Goal: Information Seeking & Learning: Learn about a topic

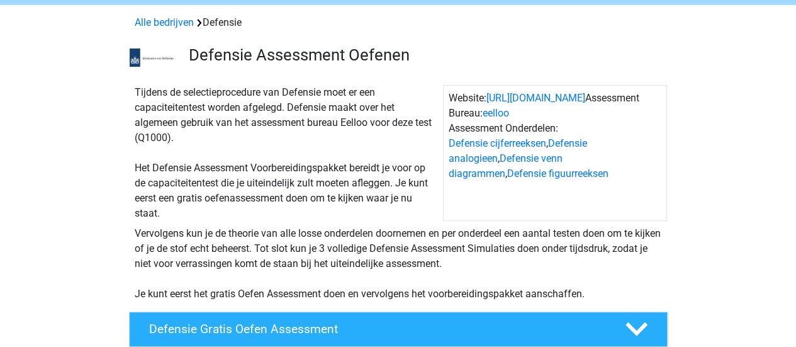
scroll to position [48, 0]
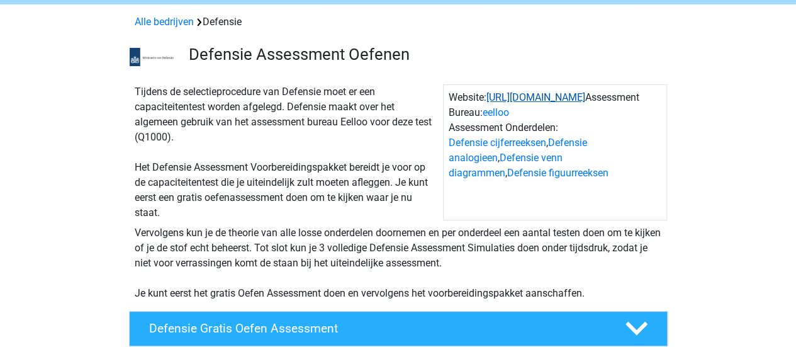
click at [538, 96] on link "https://www.defensie.nl/" at bounding box center [535, 97] width 99 height 12
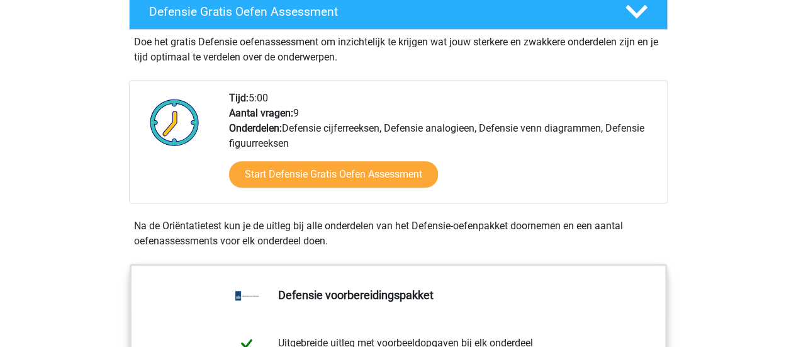
scroll to position [364, 0]
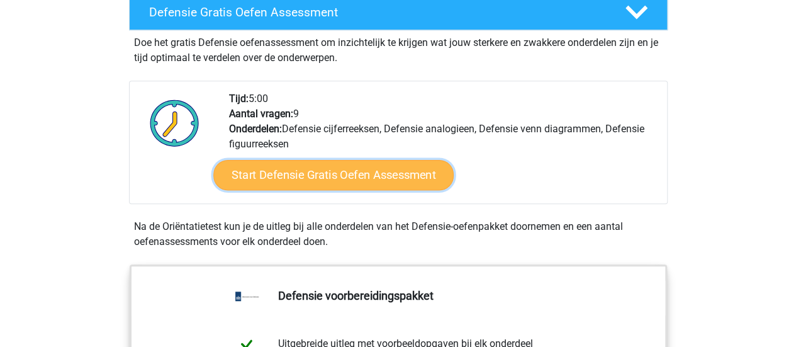
click at [362, 177] on link "Start Defensie Gratis Oefen Assessment" at bounding box center [333, 175] width 240 height 30
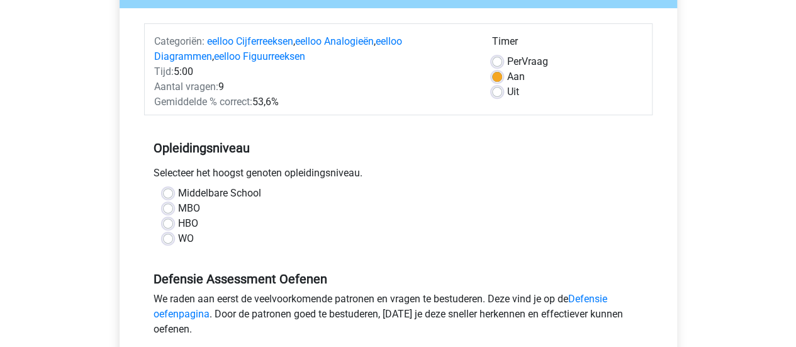
scroll to position [141, 0]
click at [178, 223] on label "HBO" at bounding box center [188, 222] width 20 height 15
click at [168, 223] on input "HBO" at bounding box center [168, 221] width 10 height 13
radio input "true"
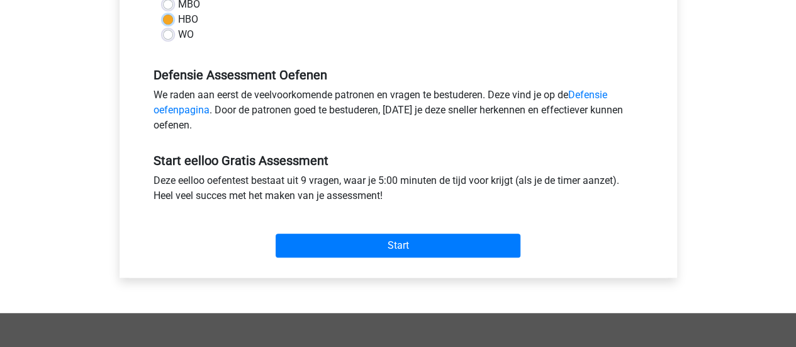
scroll to position [347, 0]
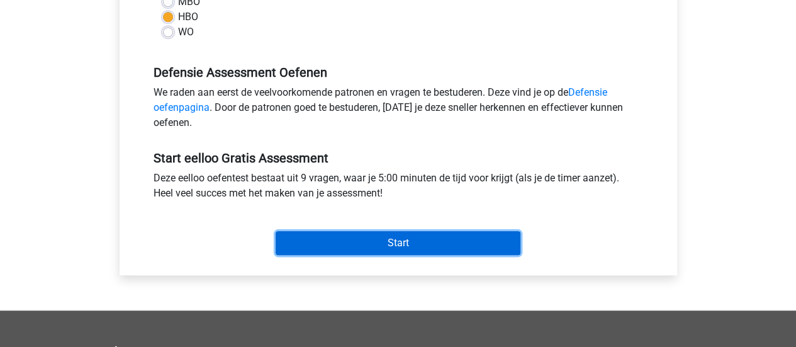
click at [316, 242] on input "Start" at bounding box center [397, 243] width 245 height 24
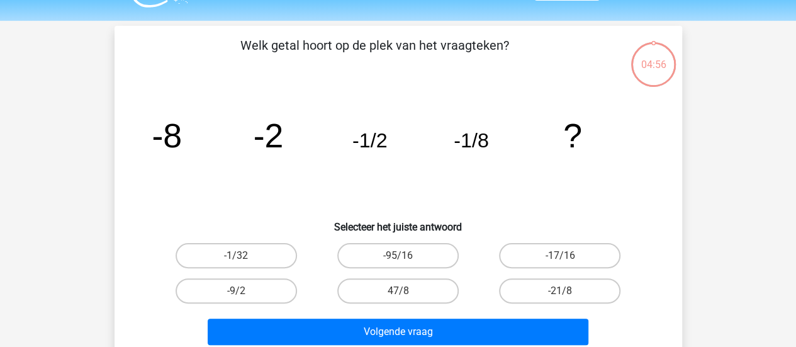
scroll to position [33, 0]
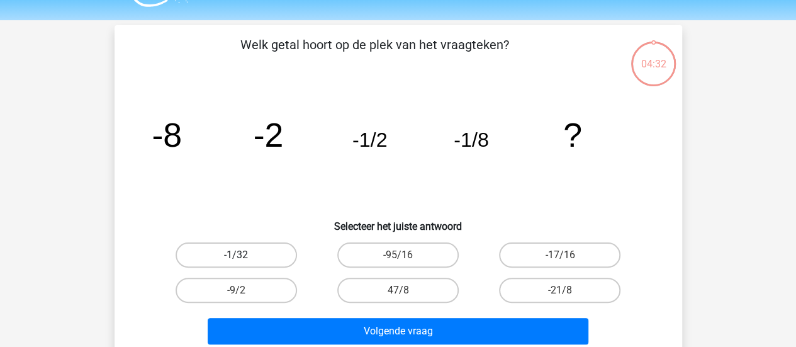
click at [255, 256] on label "-1/32" at bounding box center [235, 254] width 121 height 25
click at [244, 256] on input "-1/32" at bounding box center [240, 259] width 8 height 8
radio input "true"
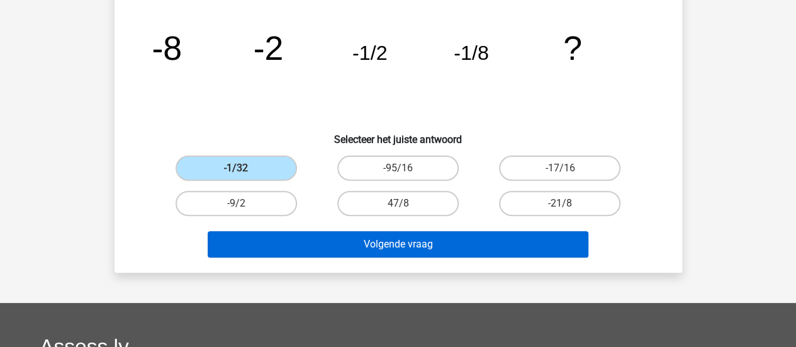
scroll to position [120, 0]
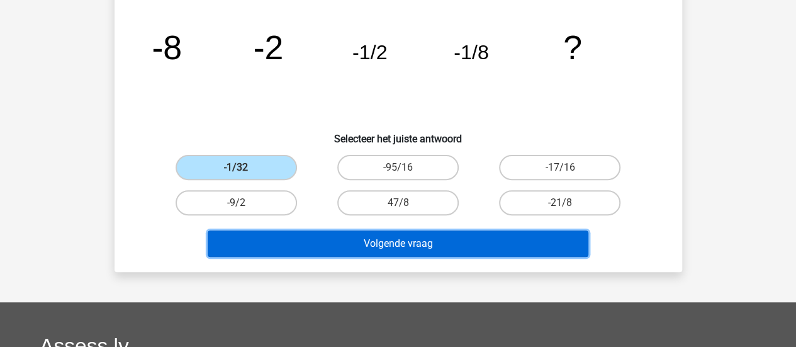
click at [390, 240] on button "Volgende vraag" at bounding box center [398, 243] width 381 height 26
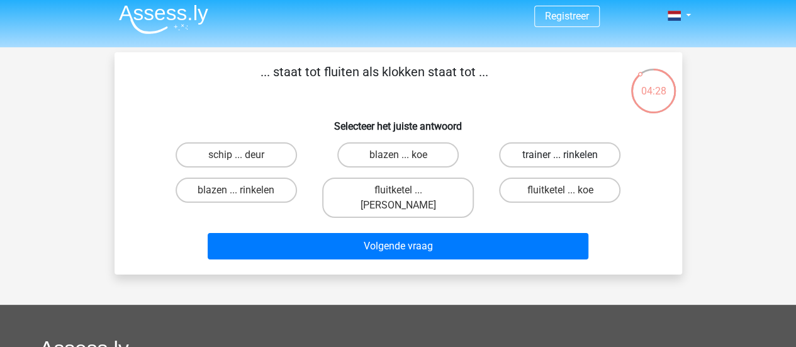
scroll to position [0, 0]
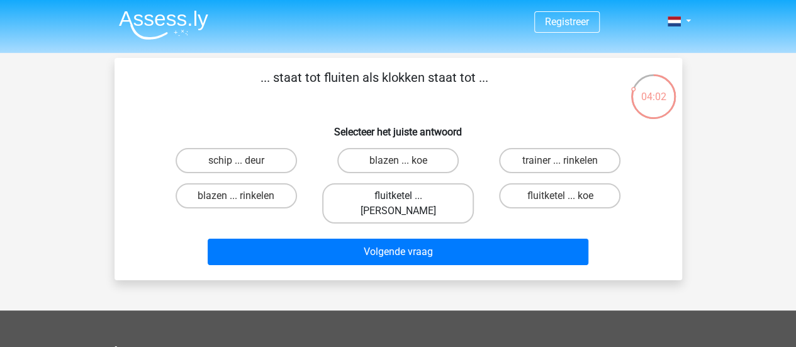
click at [402, 191] on label "fluitketel ... luiden" at bounding box center [398, 203] width 152 height 40
click at [402, 196] on input "fluitketel ... luiden" at bounding box center [401, 200] width 8 height 8
radio input "true"
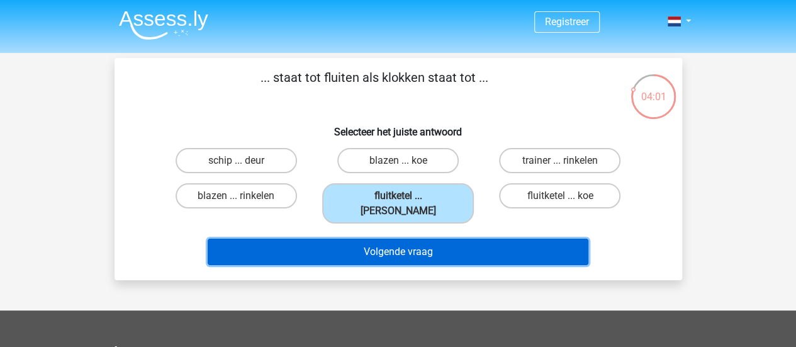
click at [412, 238] on button "Volgende vraag" at bounding box center [398, 251] width 381 height 26
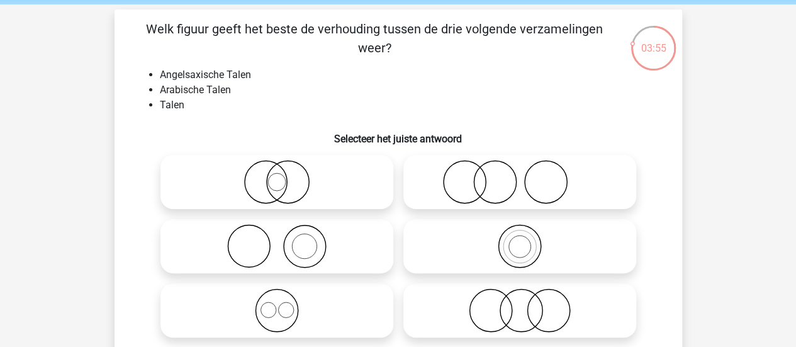
scroll to position [49, 0]
click at [269, 314] on icon at bounding box center [276, 309] width 223 height 44
click at [277, 303] on input "radio" at bounding box center [281, 299] width 8 height 8
radio input "true"
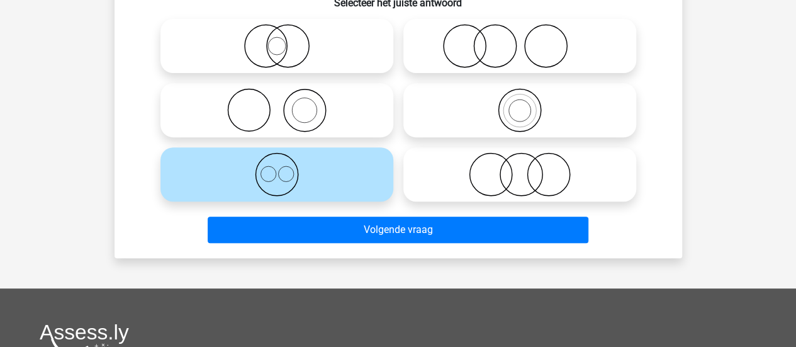
scroll to position [187, 0]
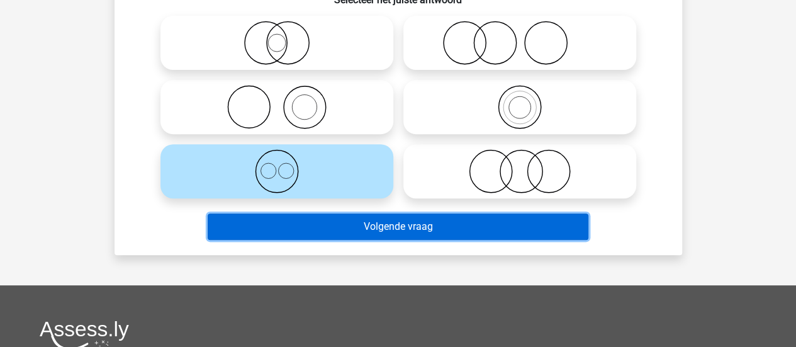
click at [421, 231] on button "Volgende vraag" at bounding box center [398, 226] width 381 height 26
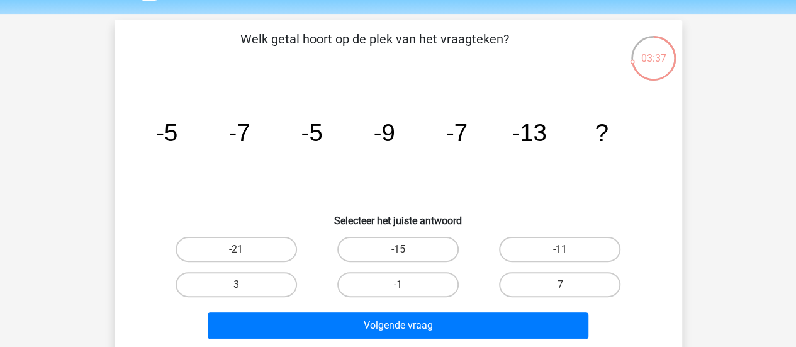
scroll to position [37, 0]
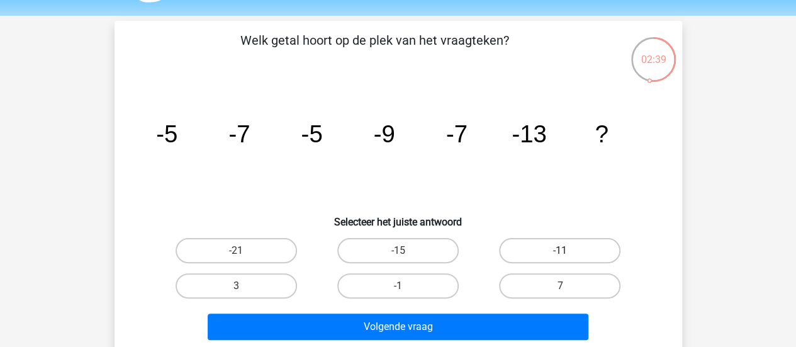
click at [535, 243] on label "-11" at bounding box center [559, 250] width 121 height 25
click at [560, 250] on input "-11" at bounding box center [564, 254] width 8 height 8
radio input "true"
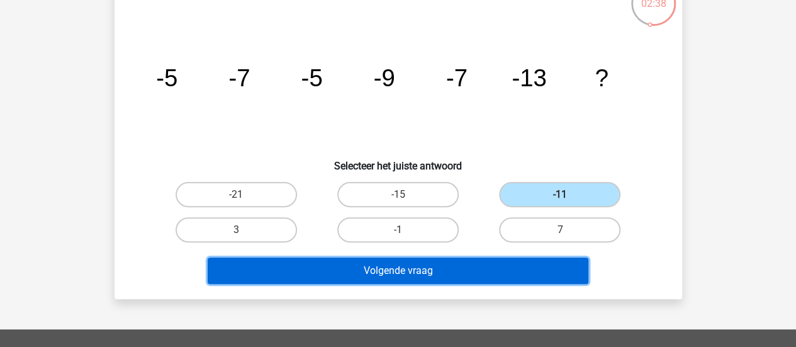
click at [443, 270] on button "Volgende vraag" at bounding box center [398, 270] width 381 height 26
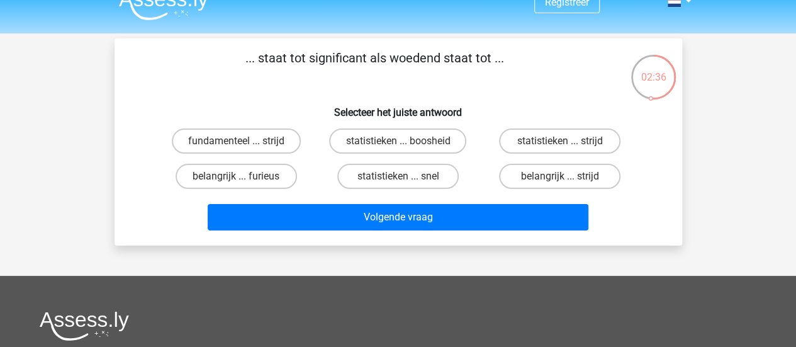
scroll to position [18, 0]
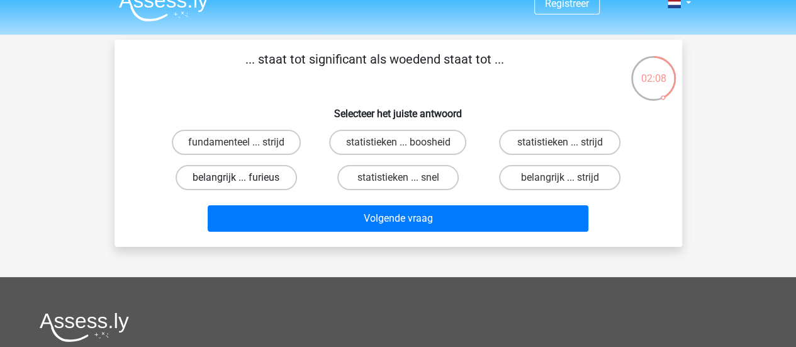
click at [258, 179] on label "belangrijk ... furieus" at bounding box center [235, 177] width 121 height 25
click at [244, 179] on input "belangrijk ... furieus" at bounding box center [240, 181] width 8 height 8
radio input "true"
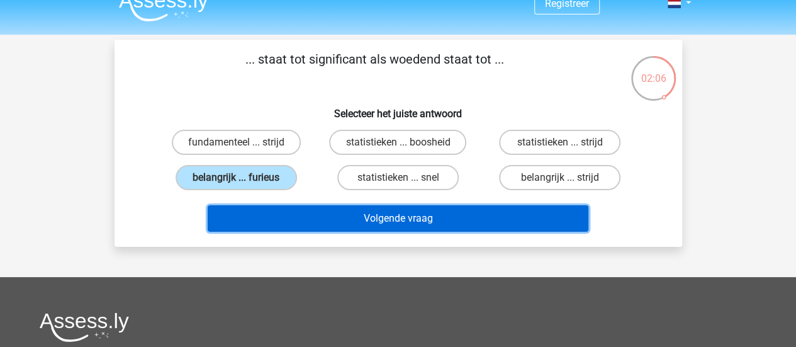
click at [353, 221] on button "Volgende vraag" at bounding box center [398, 218] width 381 height 26
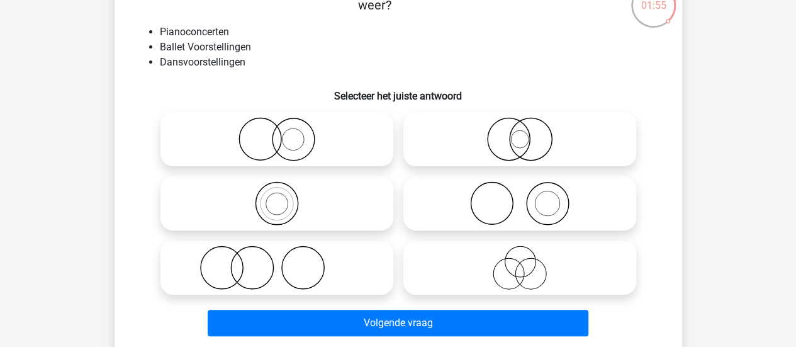
scroll to position [92, 0]
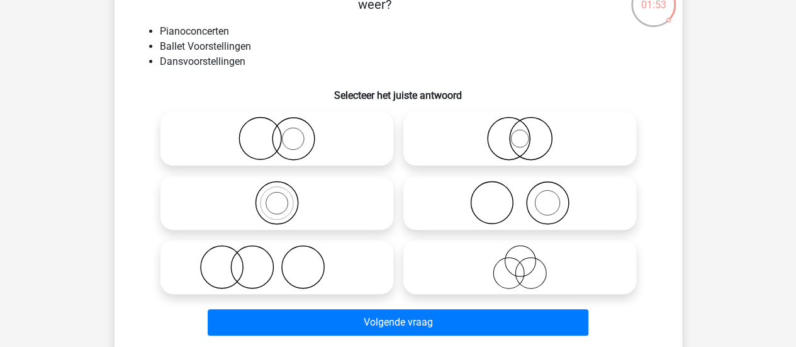
click at [278, 264] on icon at bounding box center [276, 267] width 223 height 44
click at [278, 260] on input "radio" at bounding box center [281, 256] width 8 height 8
radio input "true"
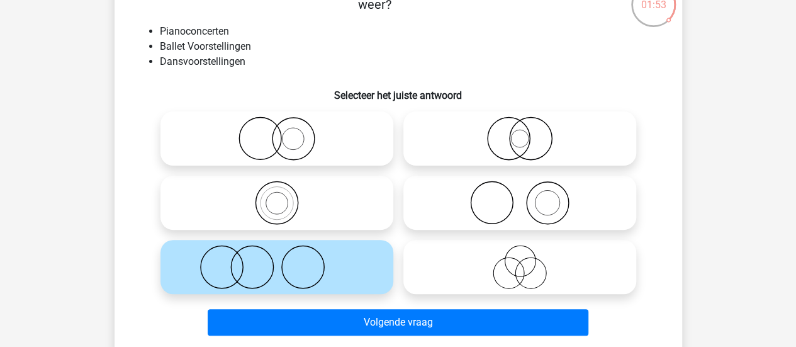
scroll to position [108, 0]
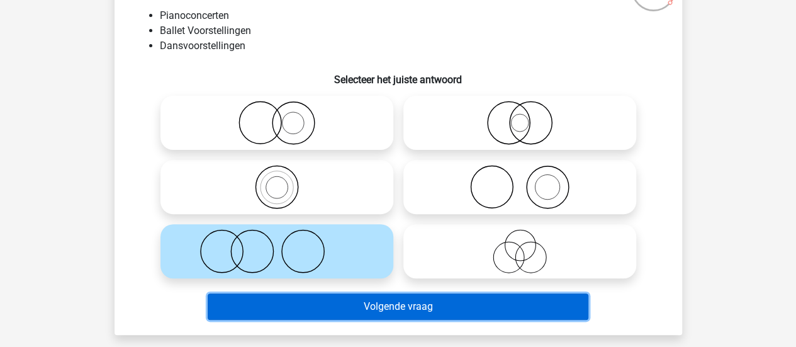
click at [371, 300] on button "Volgende vraag" at bounding box center [398, 306] width 381 height 26
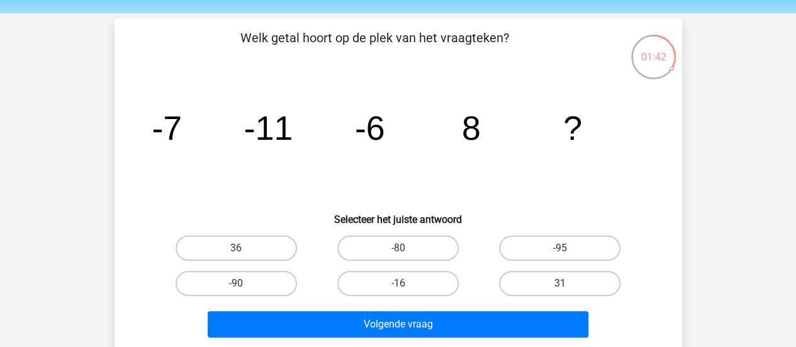
scroll to position [38, 0]
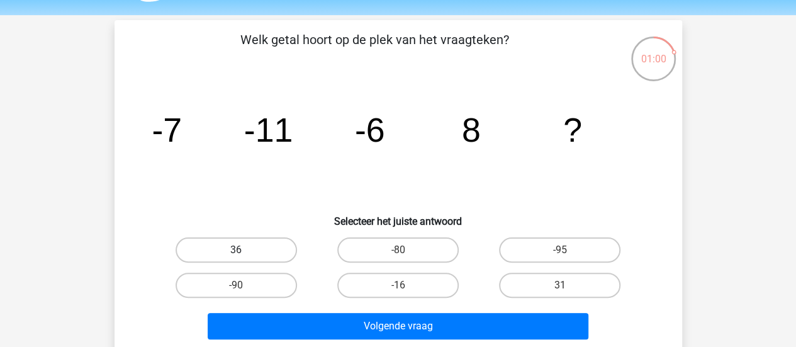
click at [274, 251] on label "36" at bounding box center [235, 249] width 121 height 25
click at [244, 251] on input "36" at bounding box center [240, 254] width 8 height 8
radio input "true"
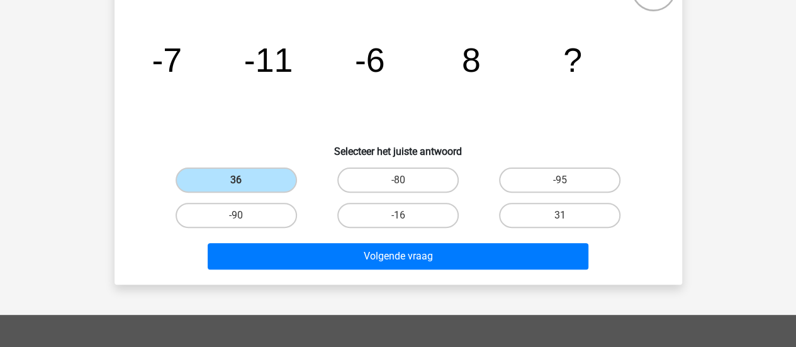
scroll to position [108, 0]
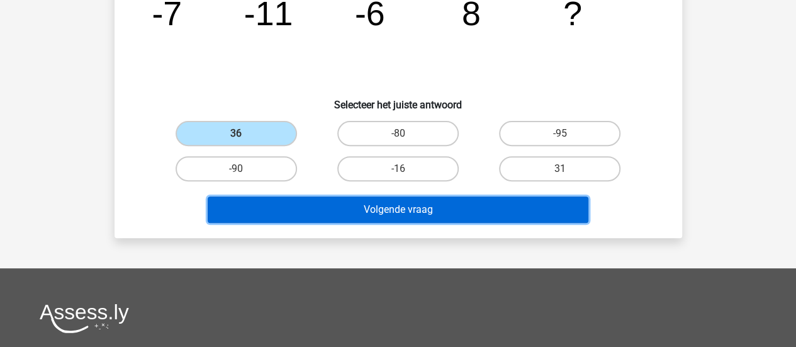
click at [450, 217] on button "Volgende vraag" at bounding box center [398, 209] width 381 height 26
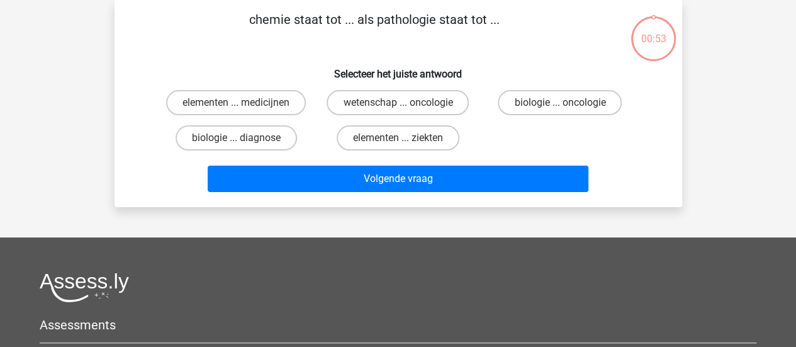
scroll to position [0, 0]
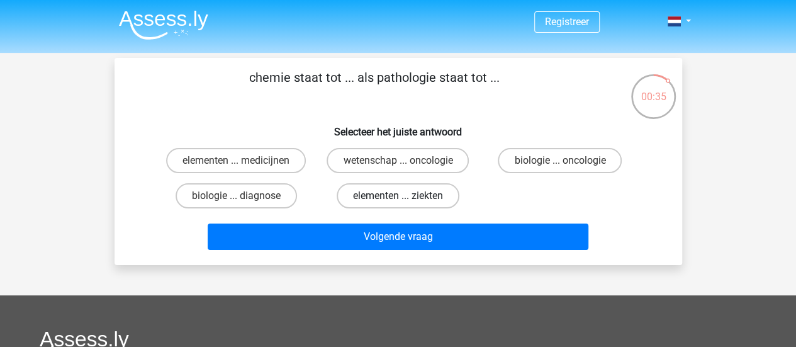
click at [386, 195] on label "elementen ... ziekten" at bounding box center [397, 195] width 123 height 25
click at [397, 196] on input "elementen ... ziekten" at bounding box center [401, 200] width 8 height 8
radio input "true"
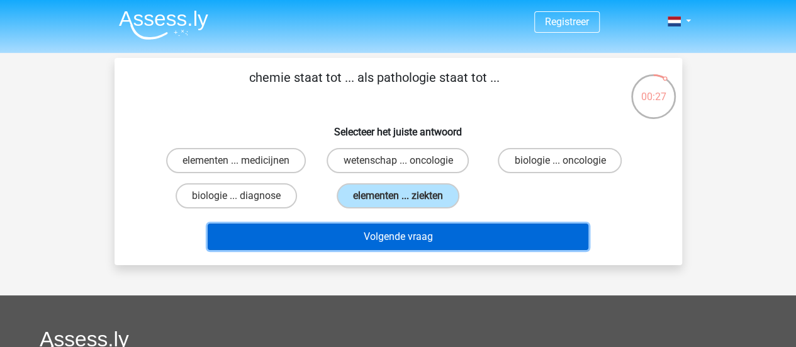
click at [412, 226] on button "Volgende vraag" at bounding box center [398, 236] width 381 height 26
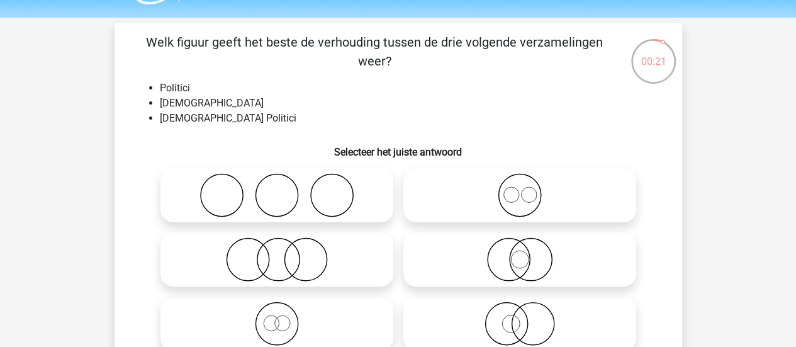
scroll to position [86, 0]
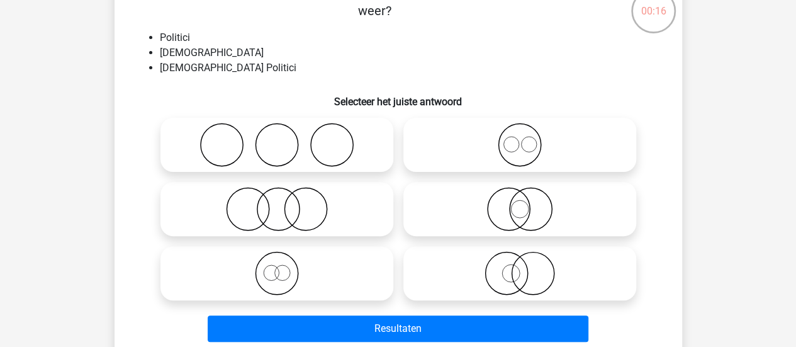
click at [311, 274] on icon at bounding box center [276, 273] width 223 height 44
click at [285, 267] on input "radio" at bounding box center [281, 262] width 8 height 8
radio input "true"
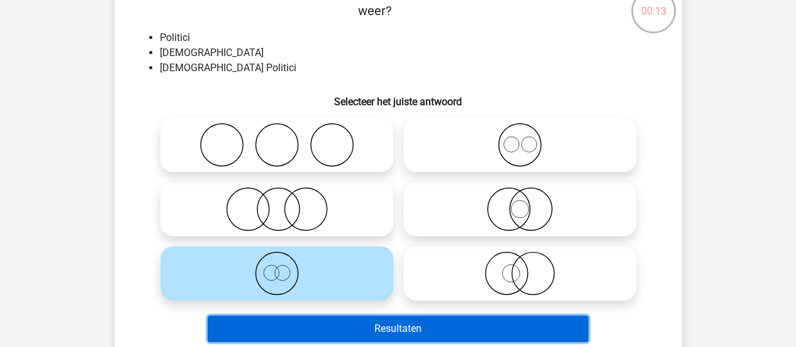
click at [345, 326] on button "Resultaten" at bounding box center [398, 328] width 381 height 26
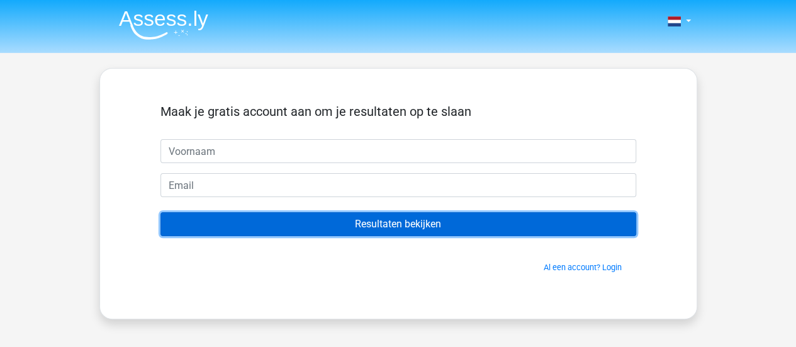
click at [417, 232] on input "Resultaten bekijken" at bounding box center [397, 224] width 475 height 24
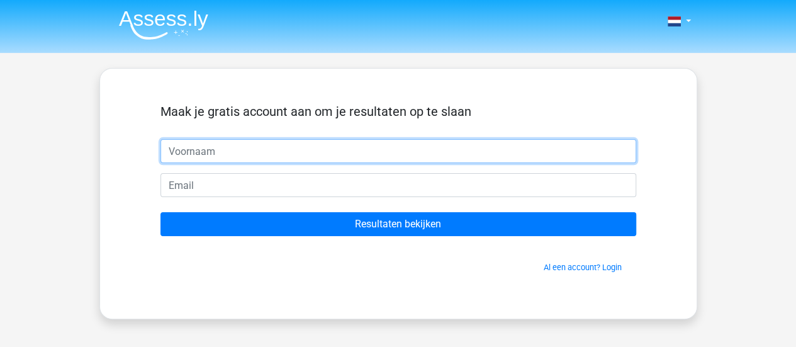
click at [401, 155] on input "text" at bounding box center [397, 151] width 475 height 24
type input "m"
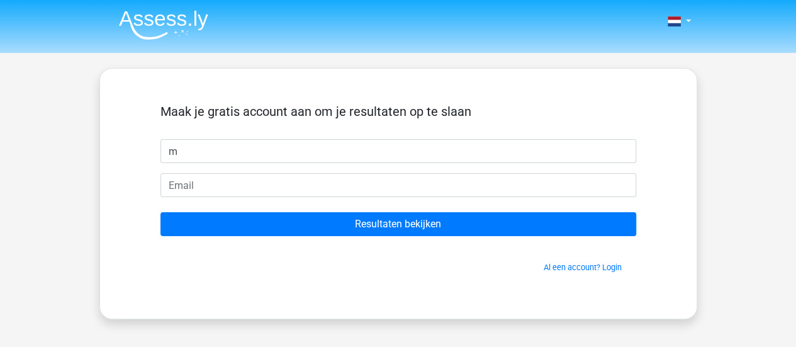
click at [322, 207] on form "Maak je gratis account aan om je resultaten op te slaan m Resultaten bekijken A…" at bounding box center [397, 188] width 475 height 169
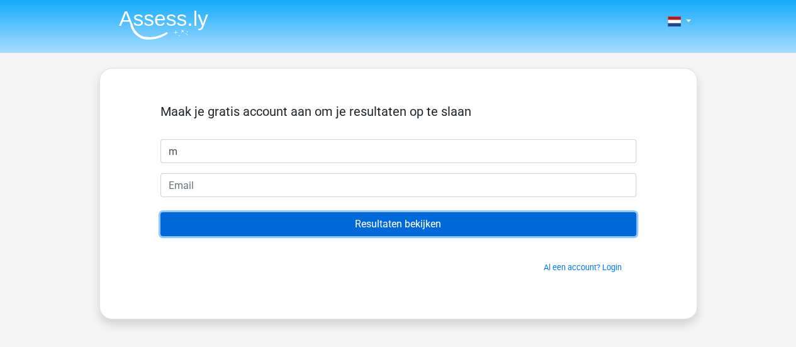
click at [325, 223] on input "Resultaten bekijken" at bounding box center [397, 224] width 475 height 24
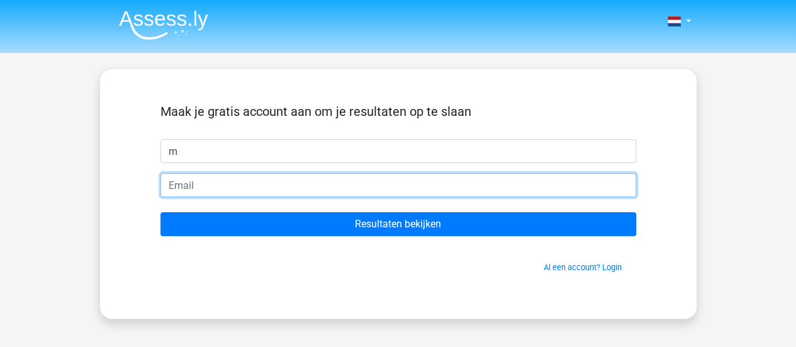
click at [325, 188] on input "email" at bounding box center [397, 185] width 475 height 24
type input "maartenpeterse05@gmail.com"
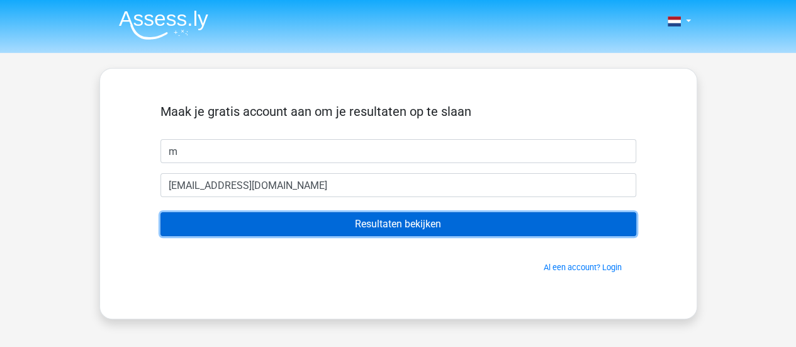
click at [313, 225] on input "Resultaten bekijken" at bounding box center [397, 224] width 475 height 24
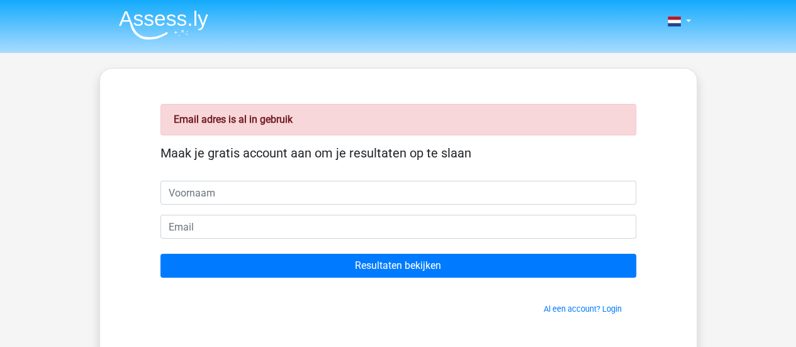
scroll to position [48, 0]
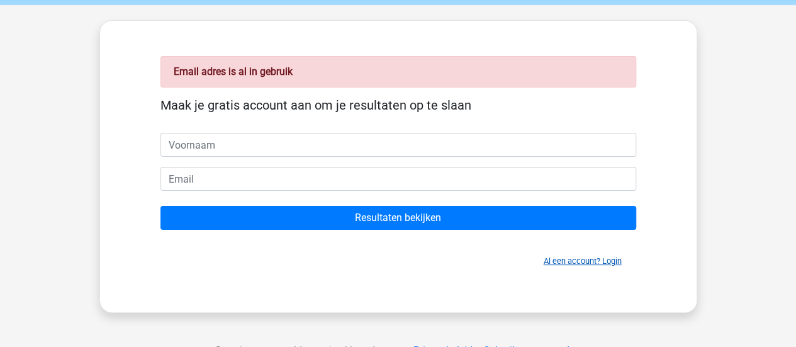
click at [554, 260] on link "Al een account? Login" at bounding box center [582, 260] width 78 height 9
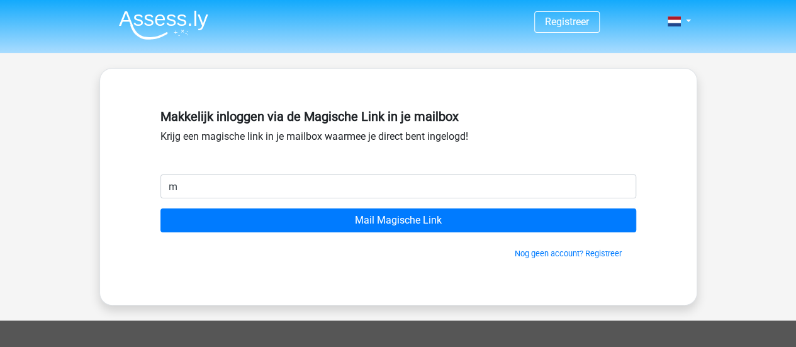
type input "maartenpeterse05@gmail.com"
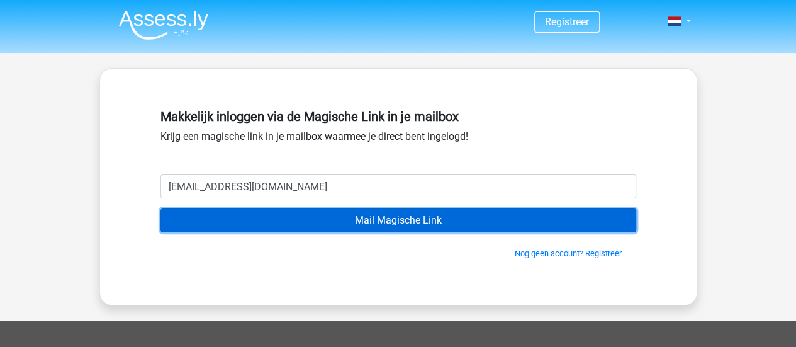
click at [323, 225] on input "Mail Magische Link" at bounding box center [397, 220] width 475 height 24
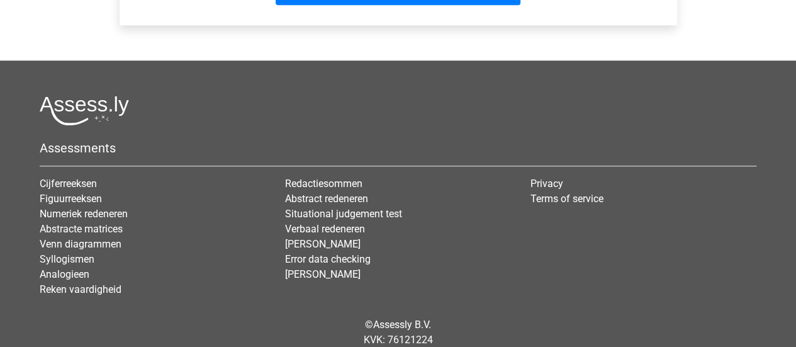
scroll to position [641, 0]
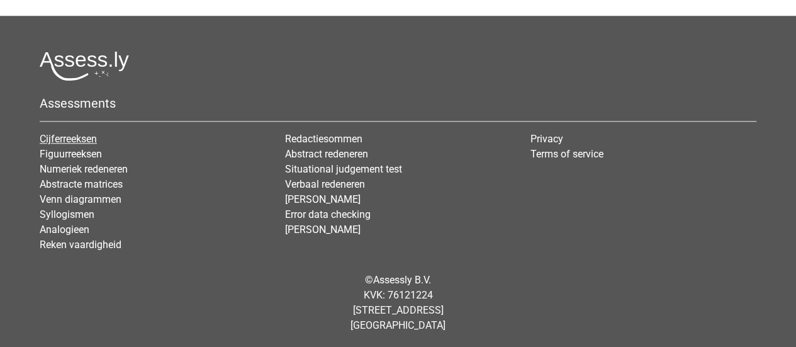
click at [84, 139] on link "Cijferreeksen" at bounding box center [68, 139] width 57 height 12
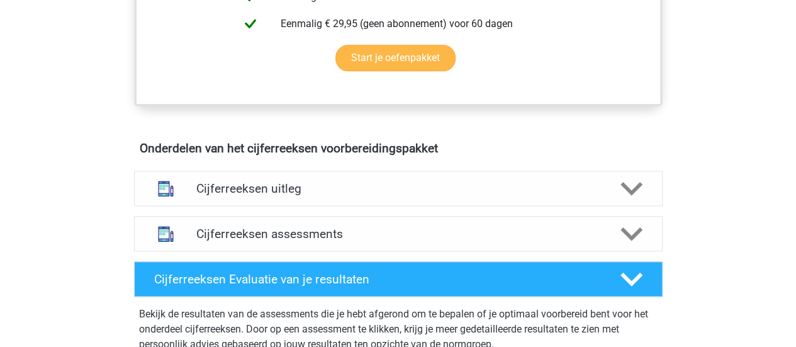
scroll to position [629, 0]
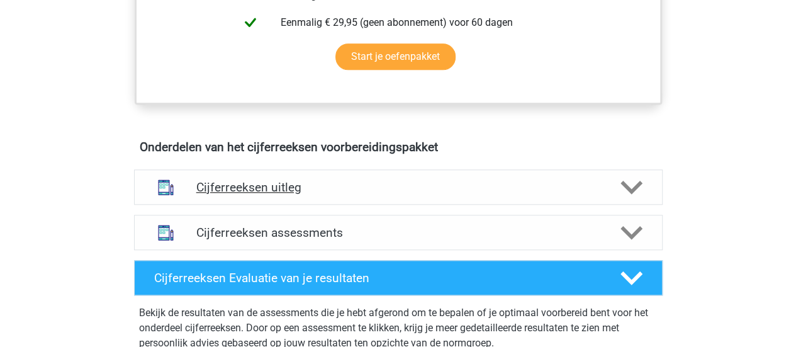
click at [395, 192] on div "Cijferreeksen uitleg" at bounding box center [398, 186] width 528 height 35
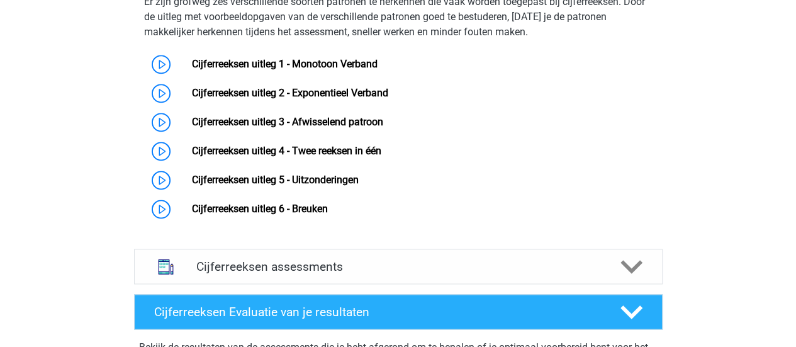
scroll to position [881, 0]
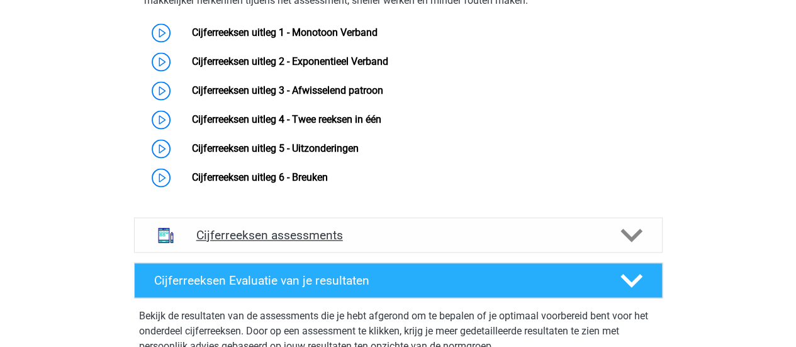
click at [395, 242] on h4 "Cijferreeksen assessments" at bounding box center [398, 235] width 404 height 14
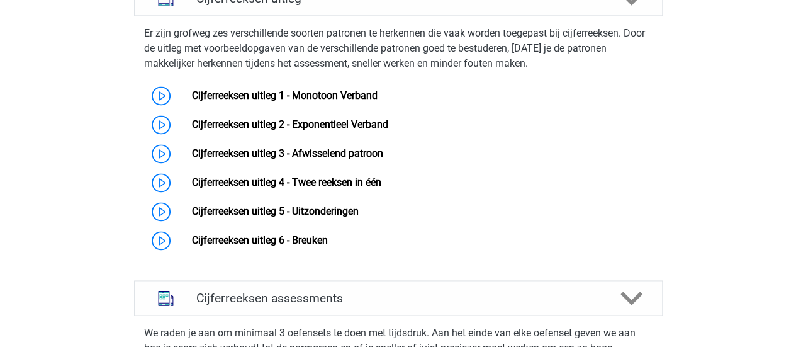
scroll to position [755, 0]
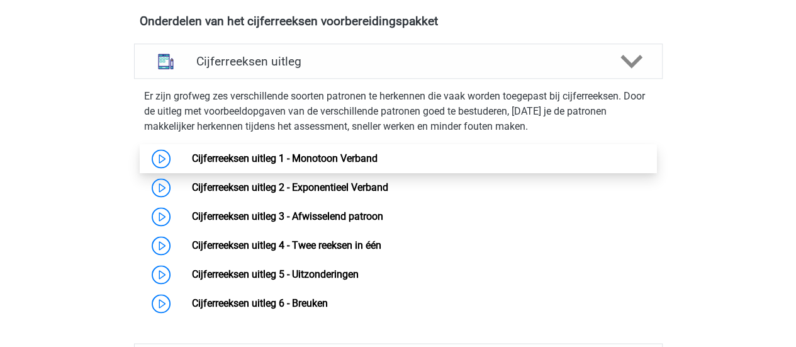
click at [213, 164] on link "Cijferreeksen uitleg 1 - Monotoon Verband" at bounding box center [285, 158] width 186 height 12
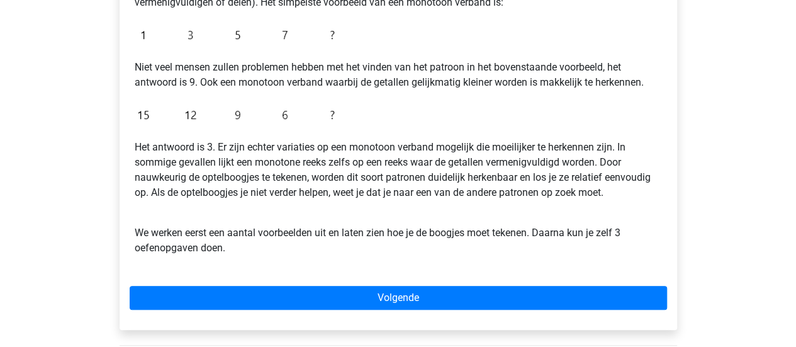
scroll to position [314, 0]
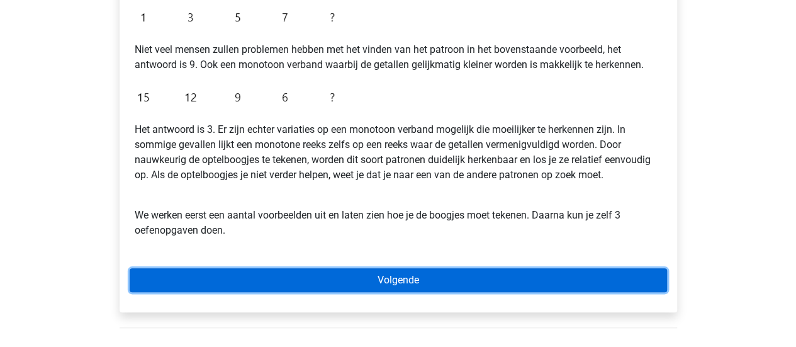
click at [312, 270] on link "Volgende" at bounding box center [398, 280] width 537 height 24
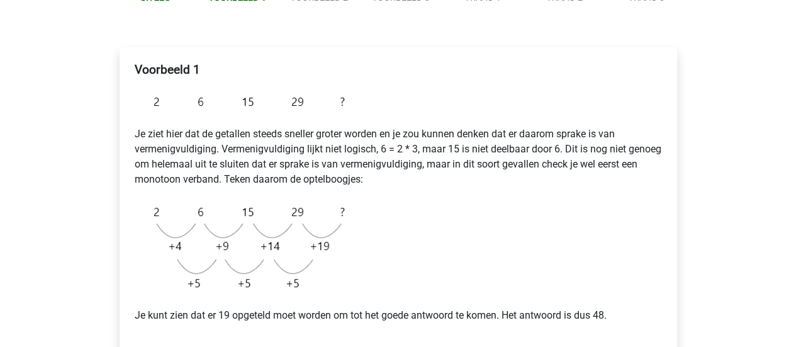
scroll to position [189, 0]
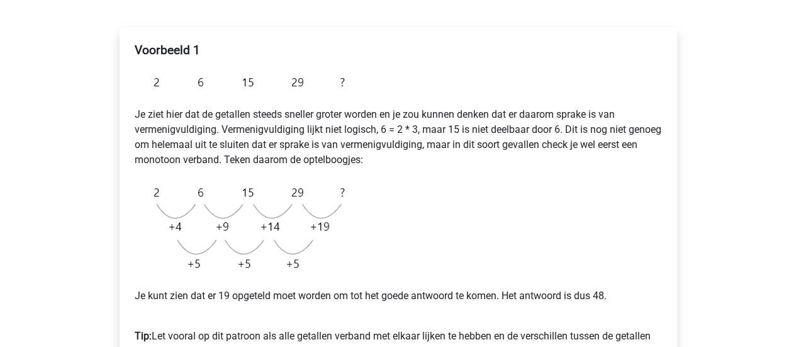
drag, startPoint x: 323, startPoint y: 229, endPoint x: 365, endPoint y: 294, distance: 77.5
click at [365, 294] on p "Je kunt zien dat er 19 opgeteld moet worden om tot het goede antwoord te komen.…" at bounding box center [398, 295] width 527 height 15
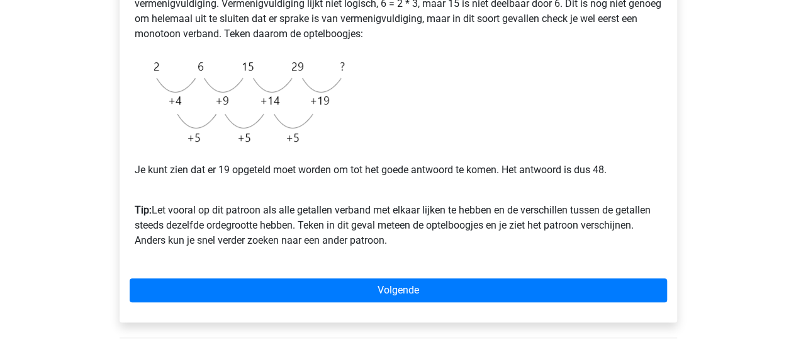
scroll to position [377, 0]
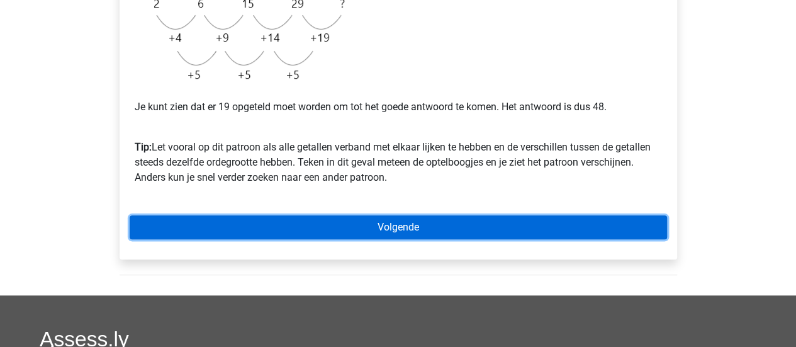
click at [362, 221] on link "Volgende" at bounding box center [398, 227] width 537 height 24
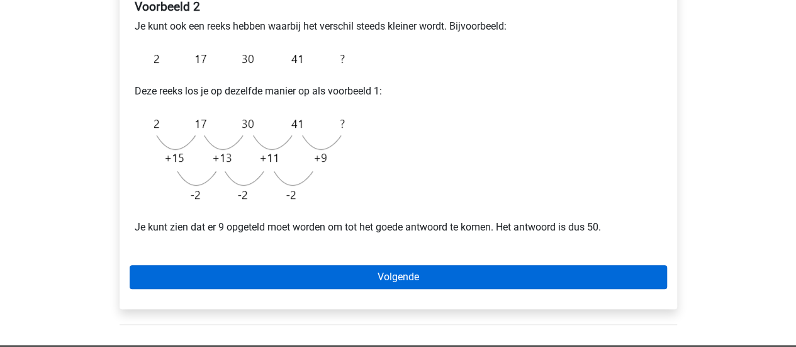
scroll to position [252, 0]
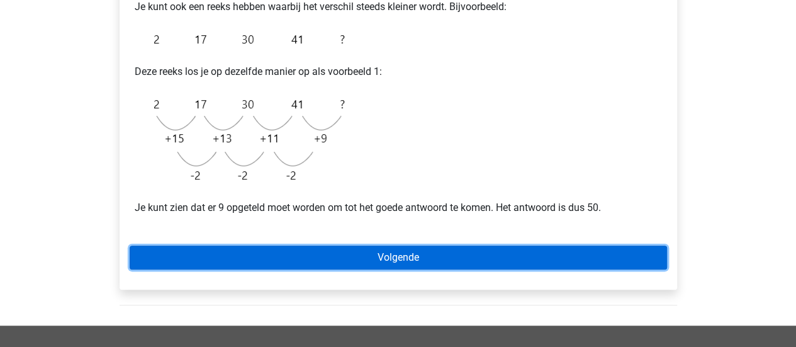
click at [378, 251] on link "Volgende" at bounding box center [398, 257] width 537 height 24
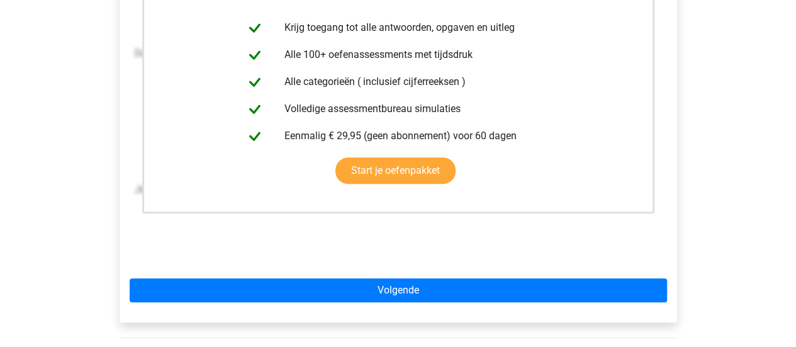
scroll to position [314, 0]
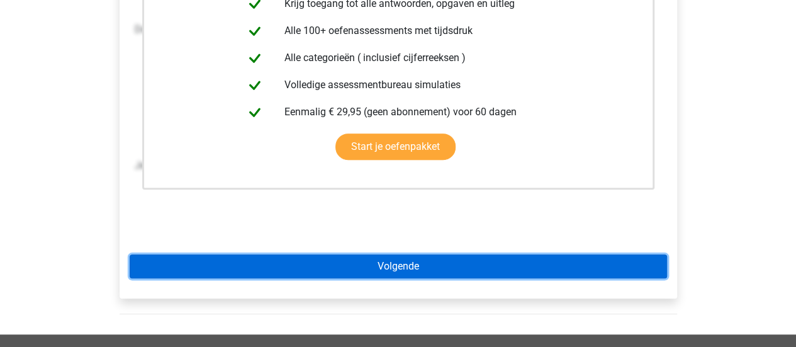
click at [379, 265] on link "Volgende" at bounding box center [398, 266] width 537 height 24
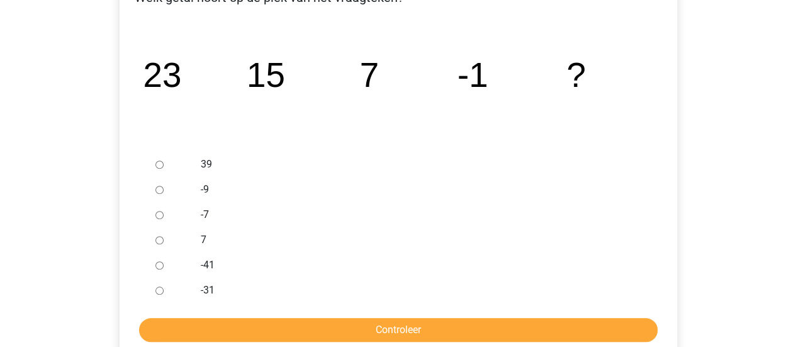
scroll to position [314, 0]
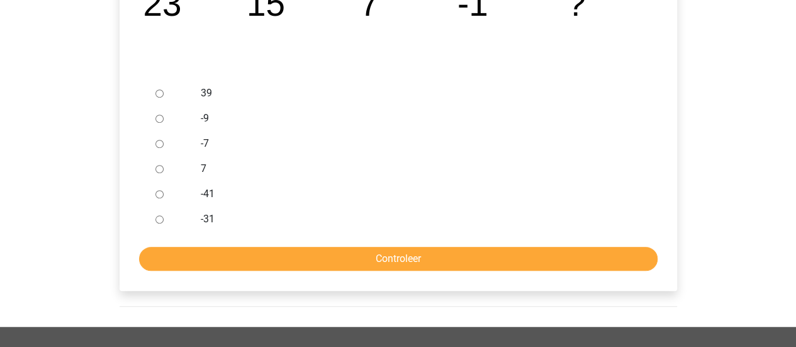
click at [157, 119] on input "-9" at bounding box center [159, 118] width 8 height 8
radio input "true"
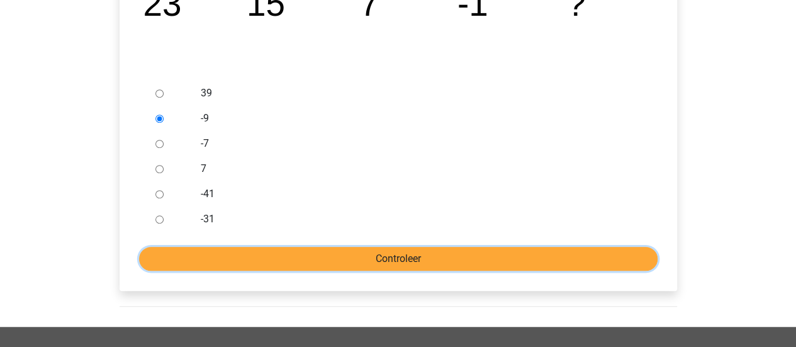
click at [253, 258] on input "Controleer" at bounding box center [398, 259] width 518 height 24
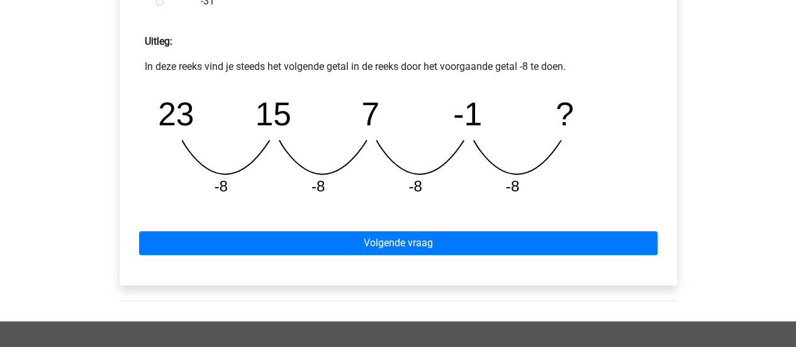
scroll to position [566, 0]
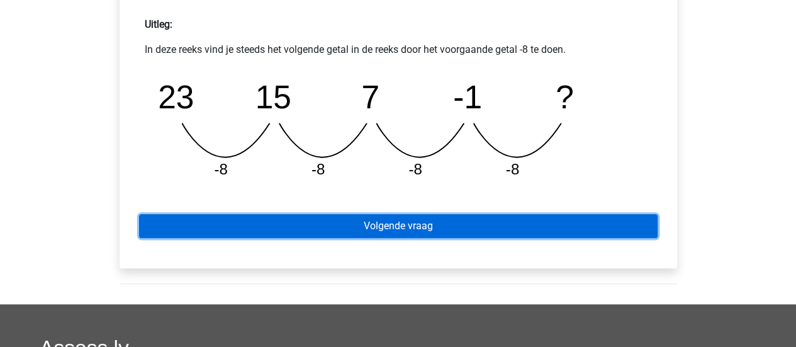
click at [362, 225] on link "Volgende vraag" at bounding box center [398, 226] width 518 height 24
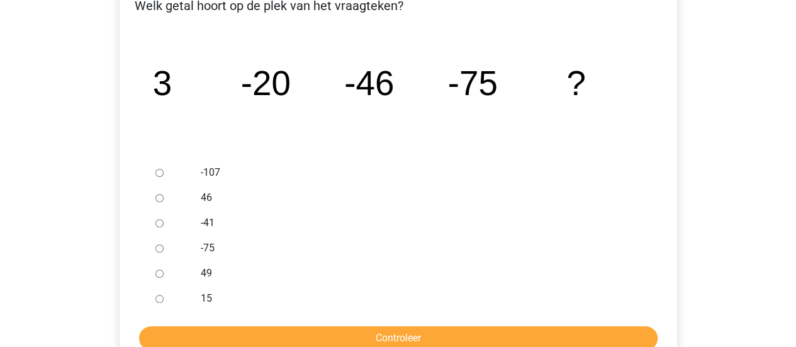
scroll to position [252, 0]
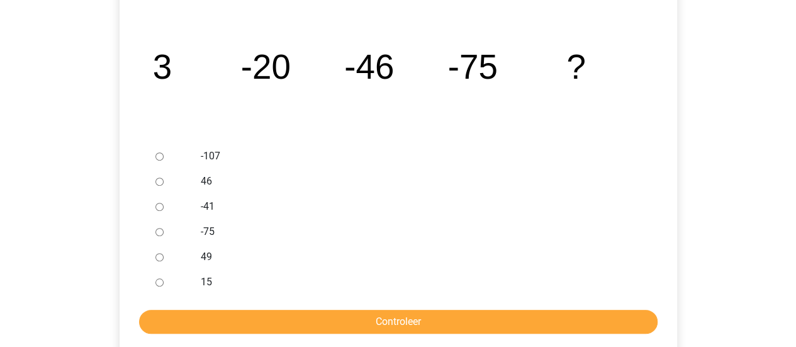
click at [157, 148] on div at bounding box center [171, 155] width 42 height 25
click at [165, 159] on div at bounding box center [171, 155] width 42 height 25
click at [154, 157] on div at bounding box center [171, 155] width 42 height 25
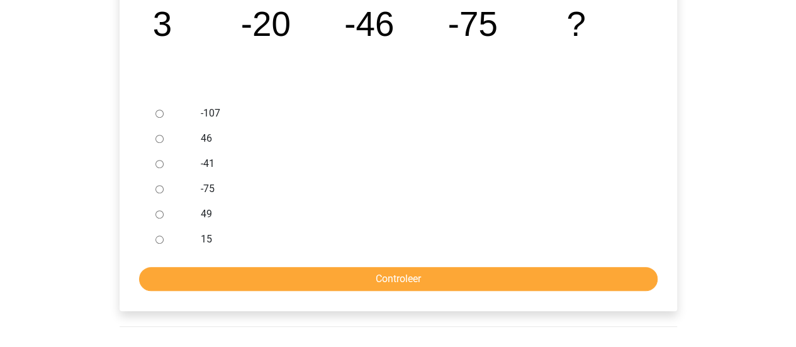
scroll to position [314, 0]
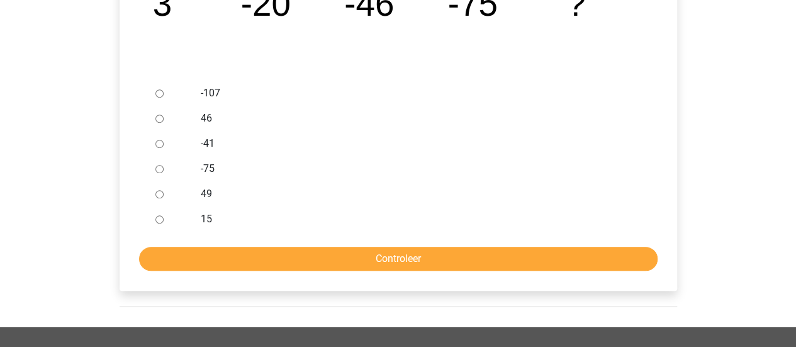
click at [157, 93] on input "-107" at bounding box center [159, 93] width 8 height 8
radio input "true"
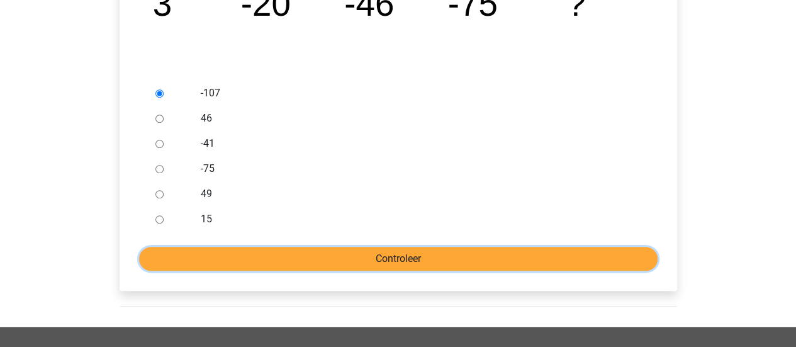
click at [245, 269] on input "Controleer" at bounding box center [398, 259] width 518 height 24
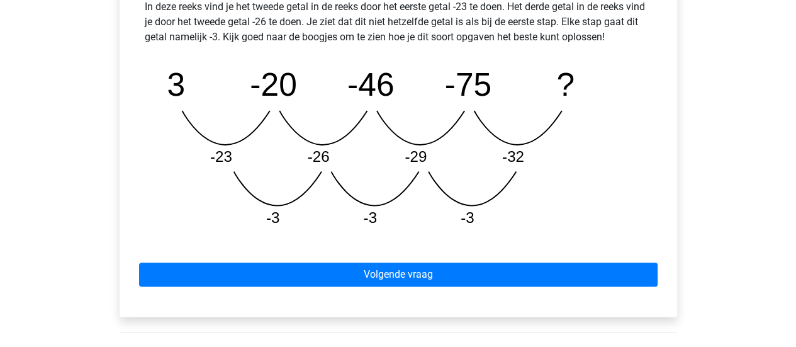
scroll to position [629, 0]
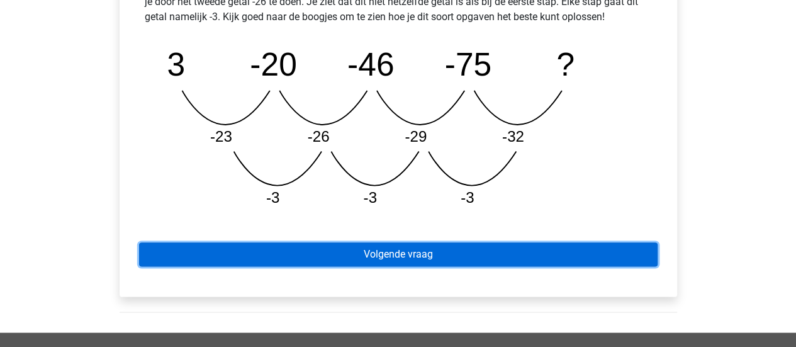
click at [420, 259] on link "Volgende vraag" at bounding box center [398, 254] width 518 height 24
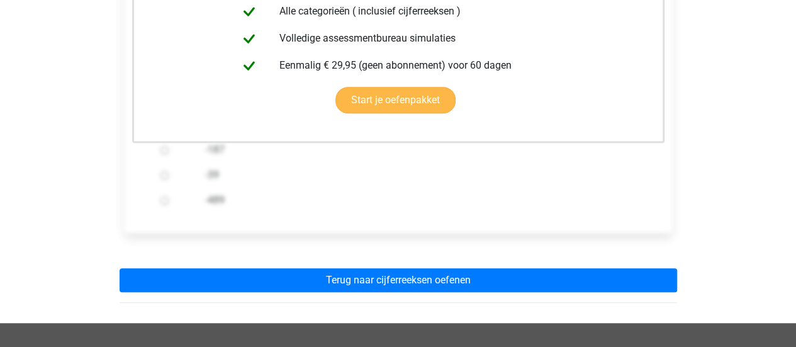
scroll to position [377, 0]
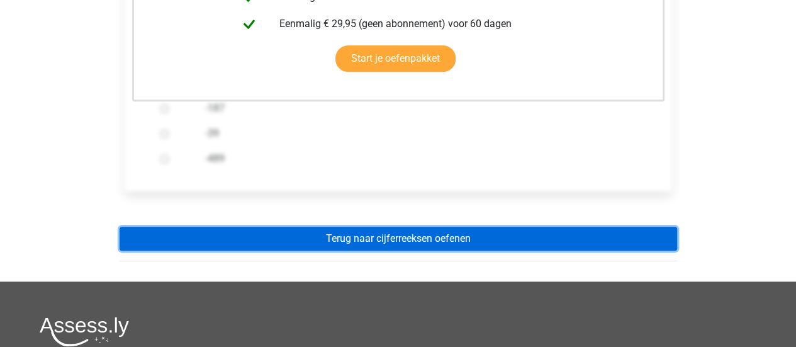
click at [401, 237] on link "Terug naar cijferreeksen oefenen" at bounding box center [397, 238] width 557 height 24
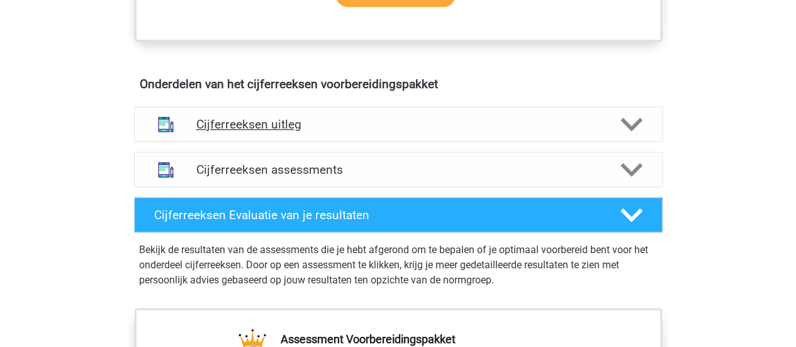
click at [332, 142] on div "Cijferreeksen uitleg" at bounding box center [398, 123] width 528 height 35
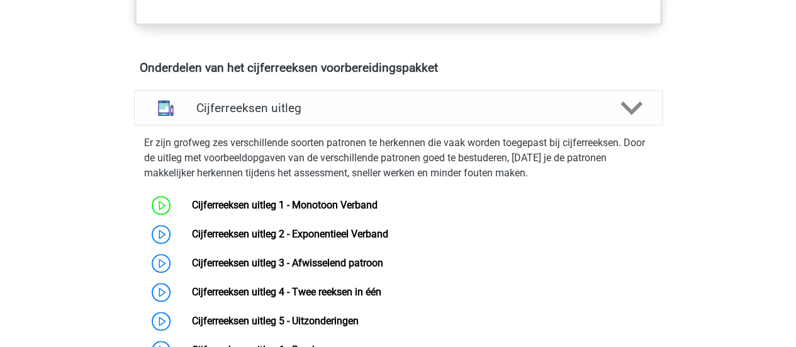
scroll to position [755, 0]
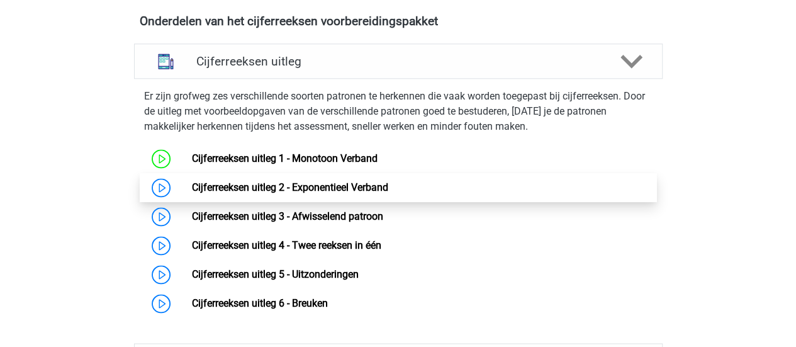
click at [192, 193] on link "Cijferreeksen uitleg 2 - Exponentieel Verband" at bounding box center [290, 187] width 196 height 12
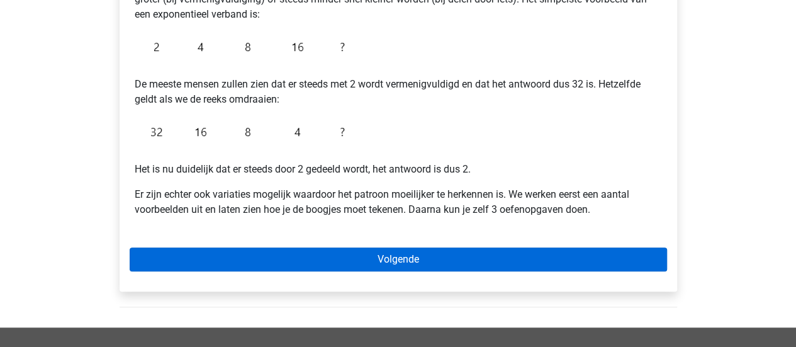
scroll to position [314, 0]
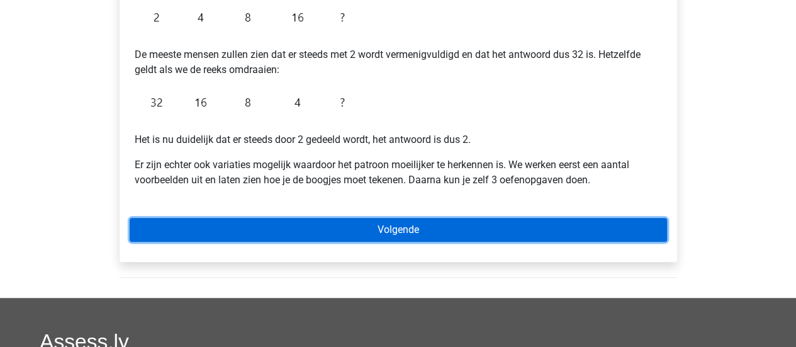
click at [282, 231] on link "Volgende" at bounding box center [398, 230] width 537 height 24
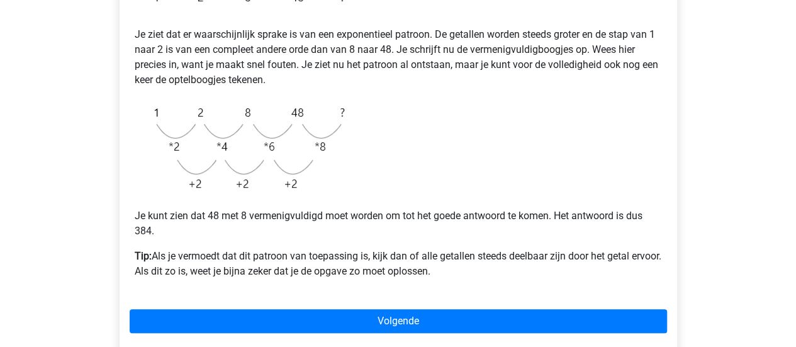
scroll to position [314, 0]
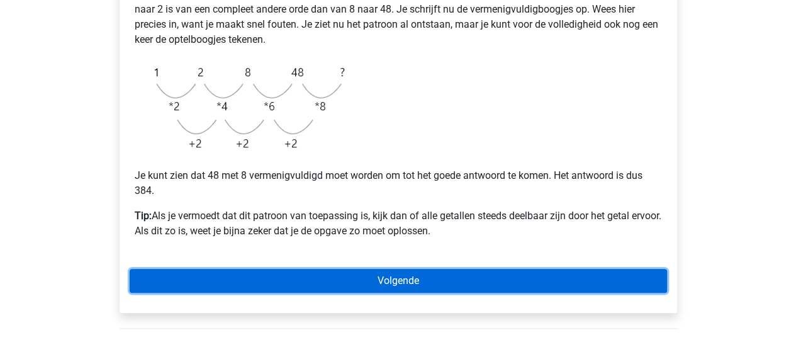
click at [301, 276] on link "Volgende" at bounding box center [398, 281] width 537 height 24
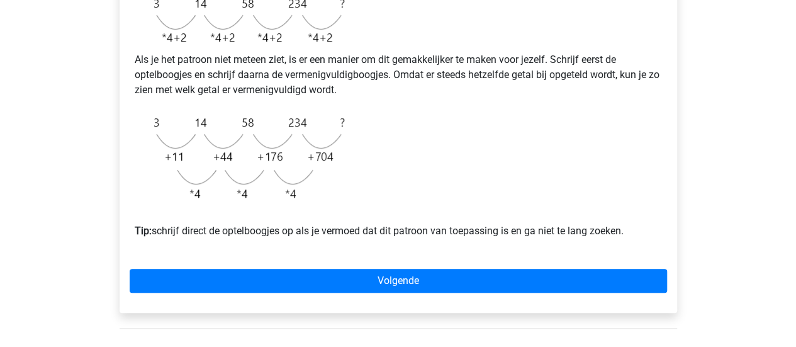
scroll to position [440, 0]
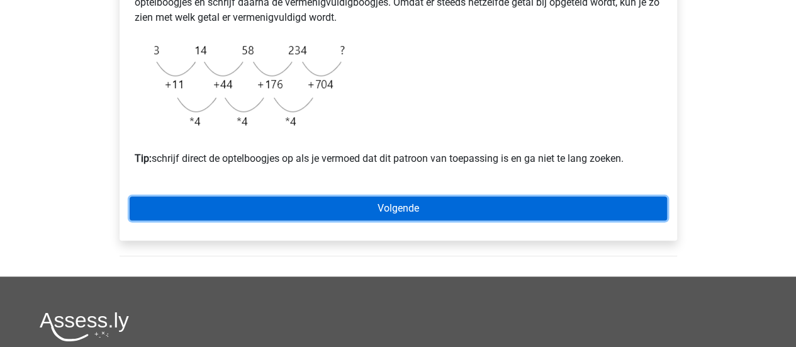
click at [331, 220] on link "Volgende" at bounding box center [398, 208] width 537 height 24
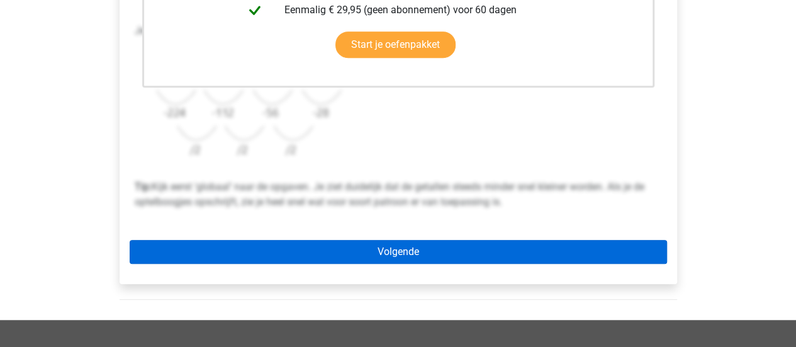
scroll to position [440, 0]
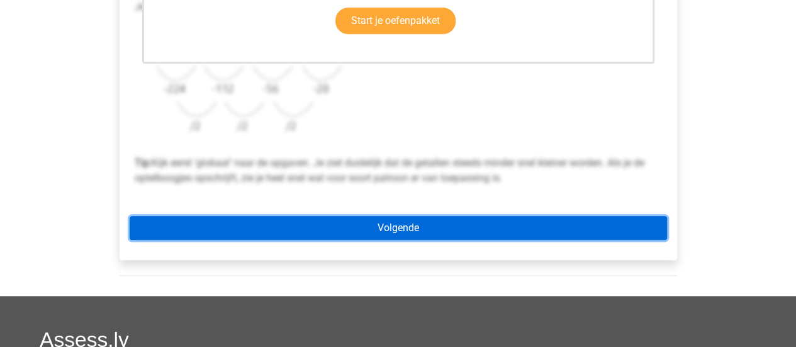
click at [312, 223] on link "Volgende" at bounding box center [398, 228] width 537 height 24
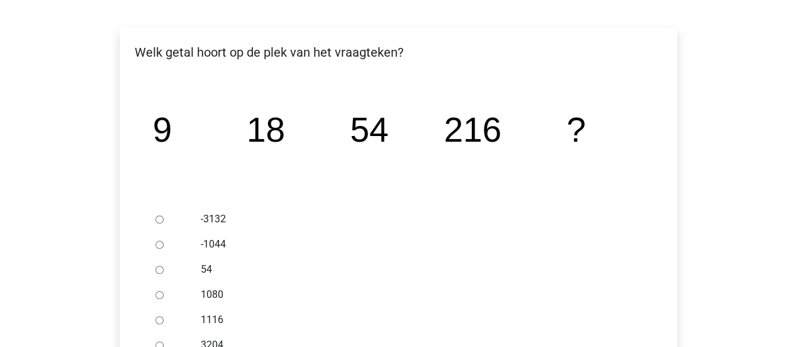
scroll to position [252, 0]
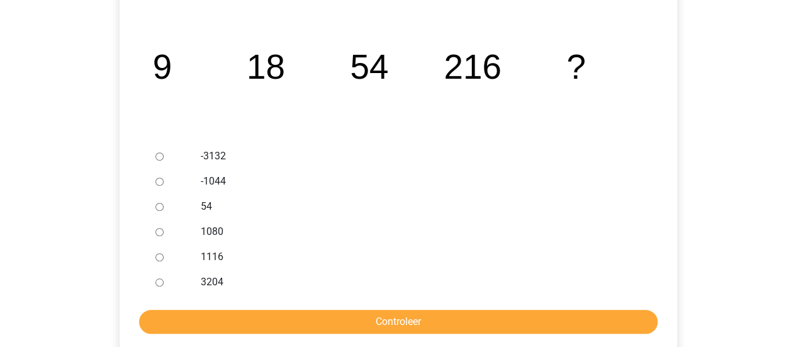
click at [161, 232] on input "1080" at bounding box center [159, 232] width 8 height 8
radio input "true"
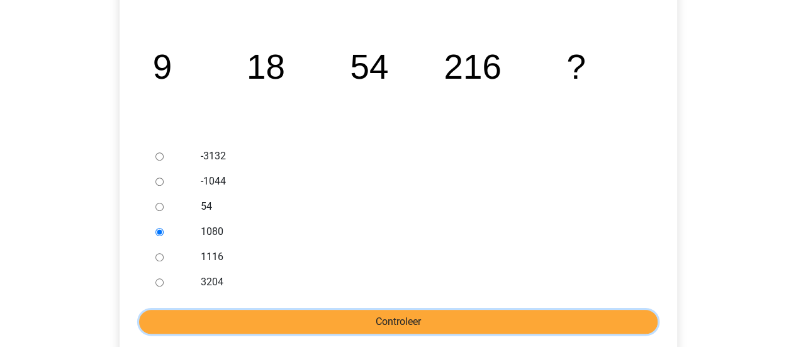
click at [218, 320] on input "Controleer" at bounding box center [398, 321] width 518 height 24
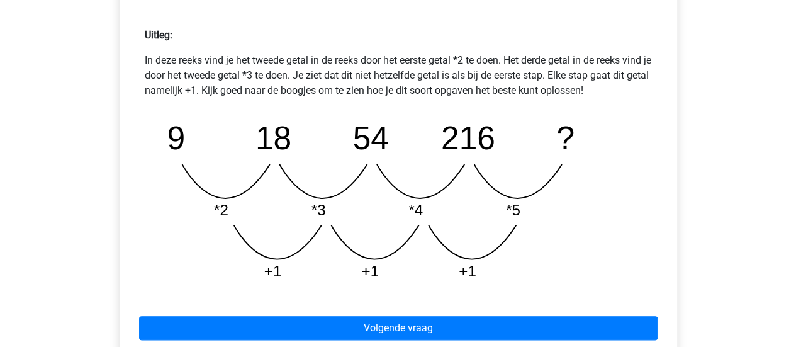
scroll to position [629, 0]
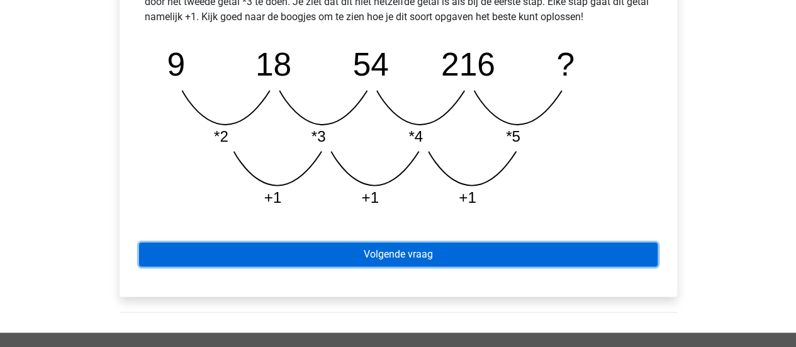
click at [316, 255] on link "Volgende vraag" at bounding box center [398, 254] width 518 height 24
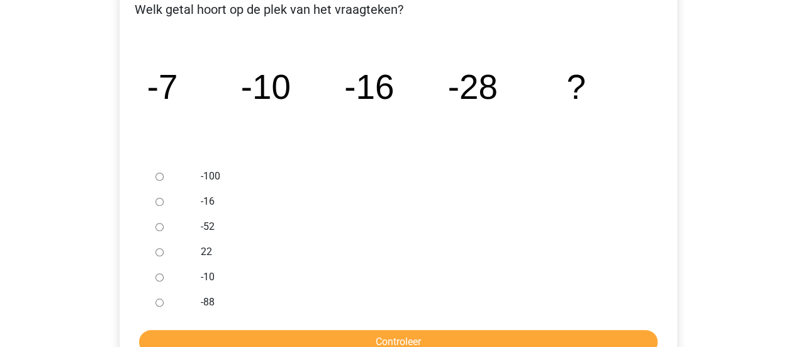
scroll to position [252, 0]
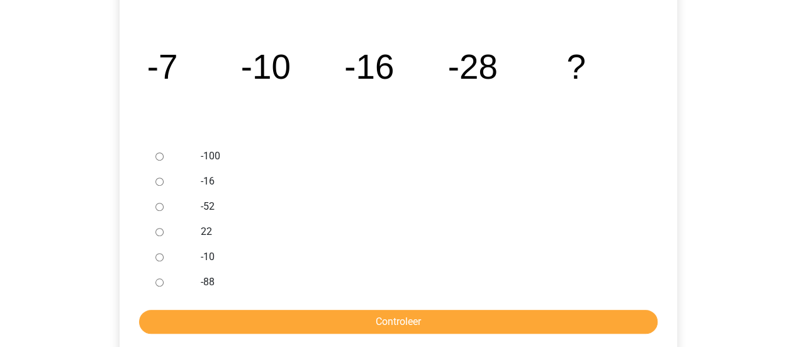
click at [158, 209] on input "-52" at bounding box center [159, 207] width 8 height 8
radio input "true"
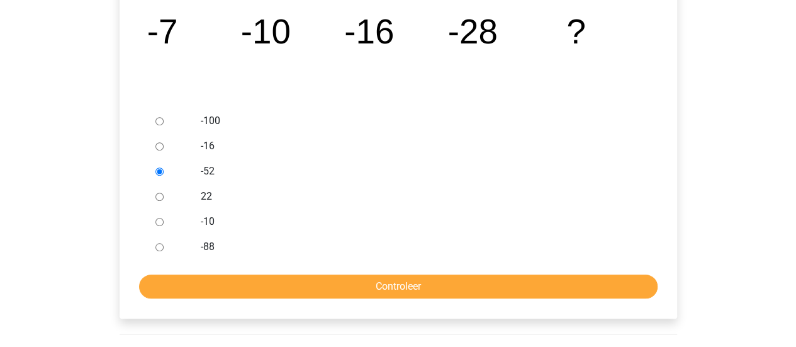
scroll to position [314, 0]
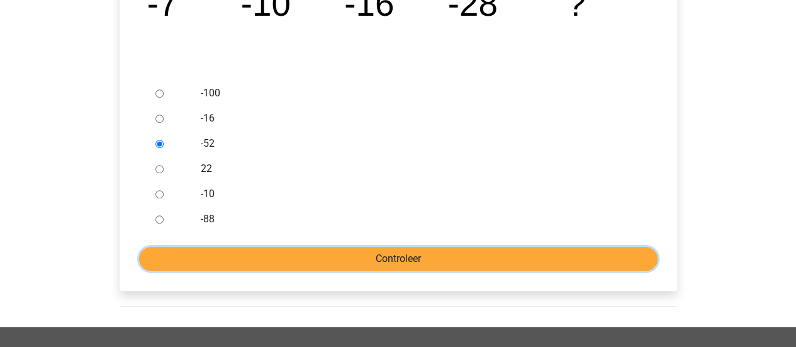
click at [307, 258] on input "Controleer" at bounding box center [398, 259] width 518 height 24
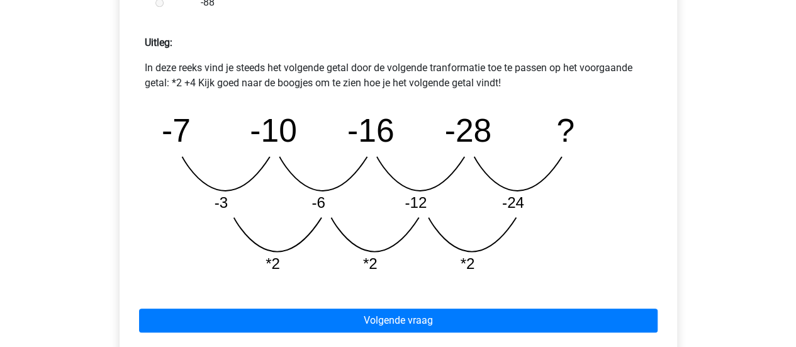
scroll to position [566, 0]
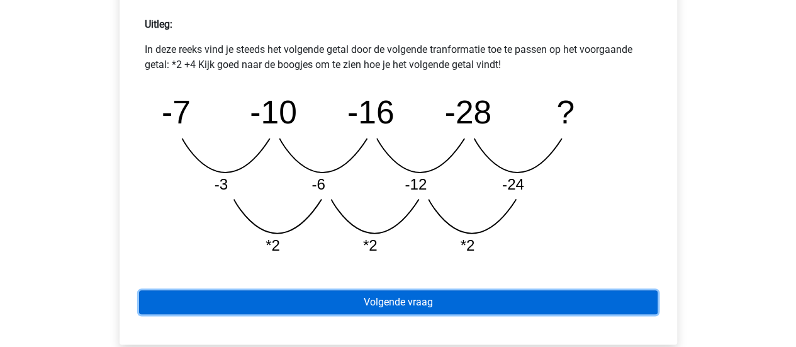
click at [367, 306] on link "Volgende vraag" at bounding box center [398, 302] width 518 height 24
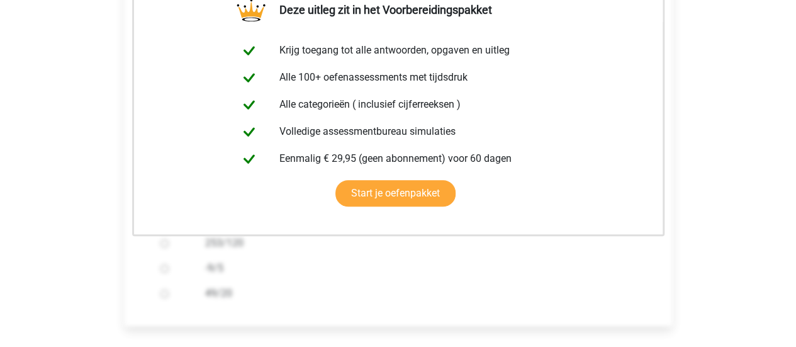
scroll to position [440, 0]
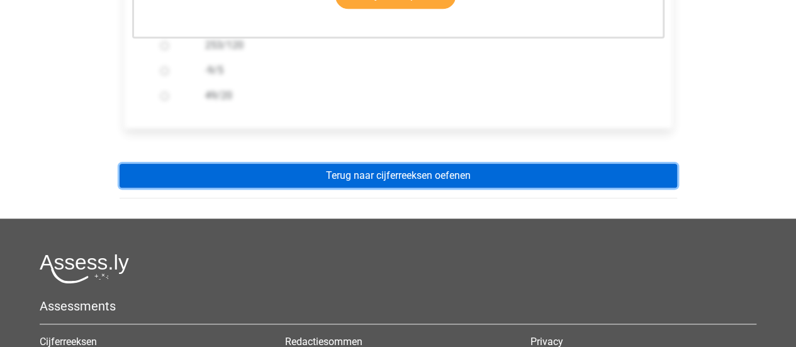
click at [296, 177] on link "Terug naar cijferreeksen oefenen" at bounding box center [397, 176] width 557 height 24
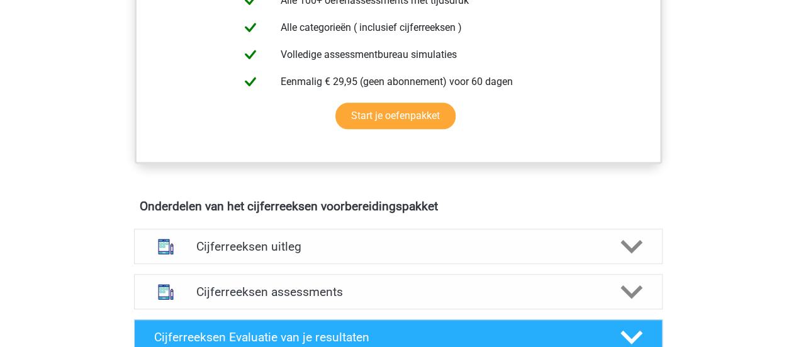
scroll to position [629, 0]
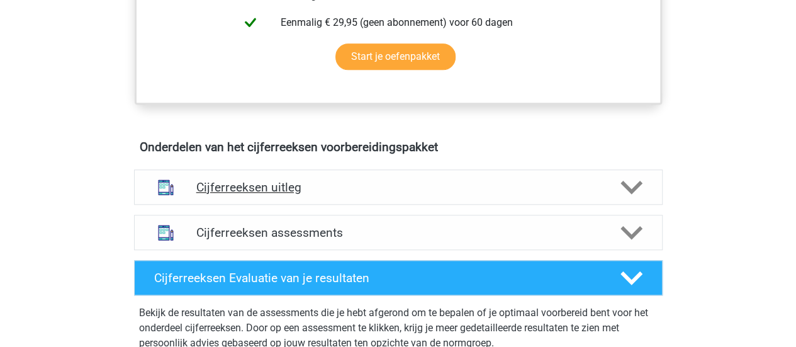
click at [304, 189] on div "Cijferreeksen uitleg" at bounding box center [398, 186] width 528 height 35
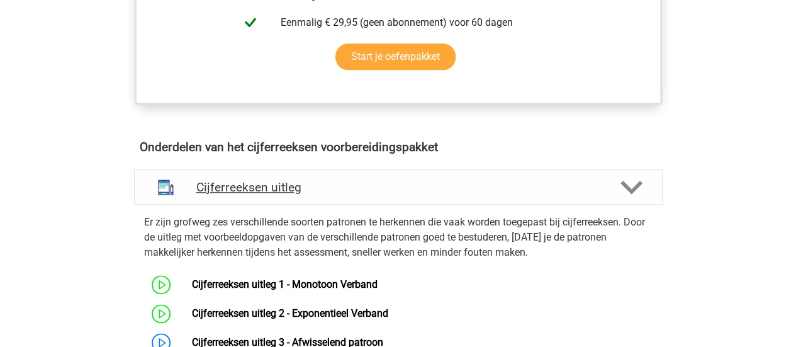
scroll to position [755, 0]
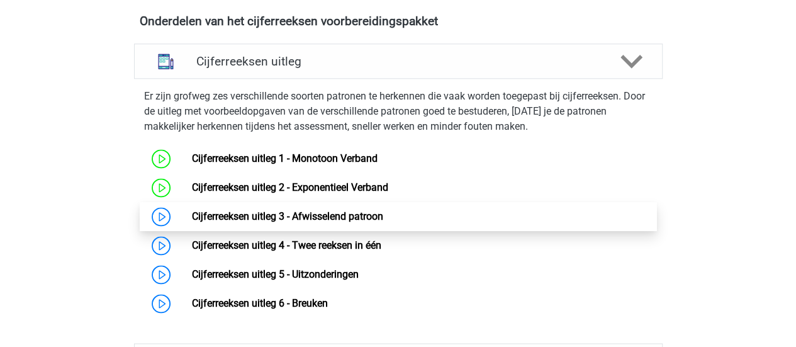
click at [192, 222] on link "Cijferreeksen uitleg 3 - Afwisselend patroon" at bounding box center [287, 216] width 191 height 12
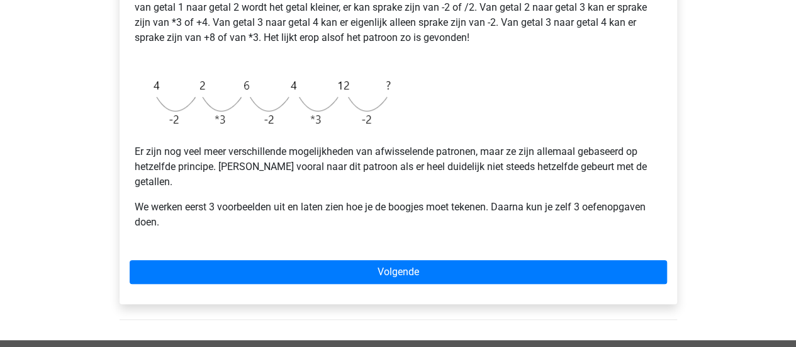
scroll to position [377, 0]
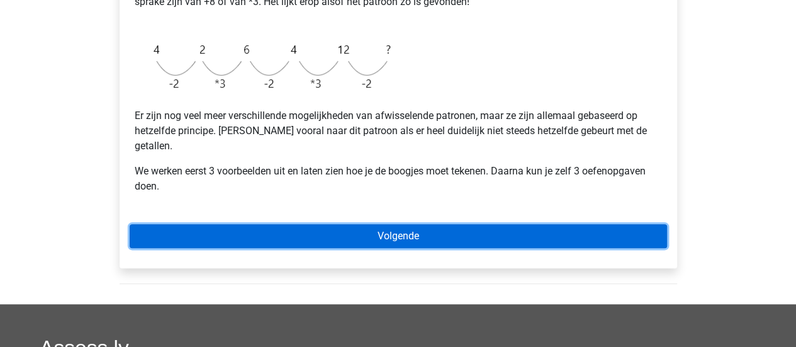
click at [401, 230] on link "Volgende" at bounding box center [398, 236] width 537 height 24
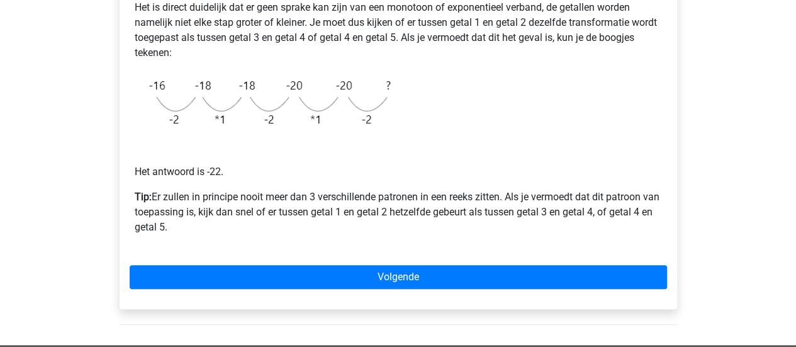
scroll to position [314, 0]
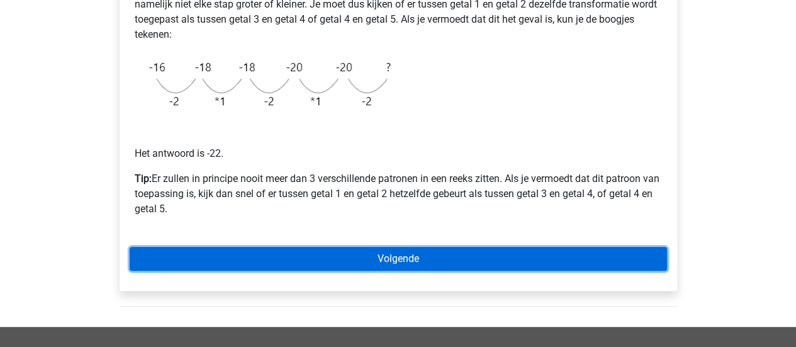
click at [387, 258] on link "Volgende" at bounding box center [398, 259] width 537 height 24
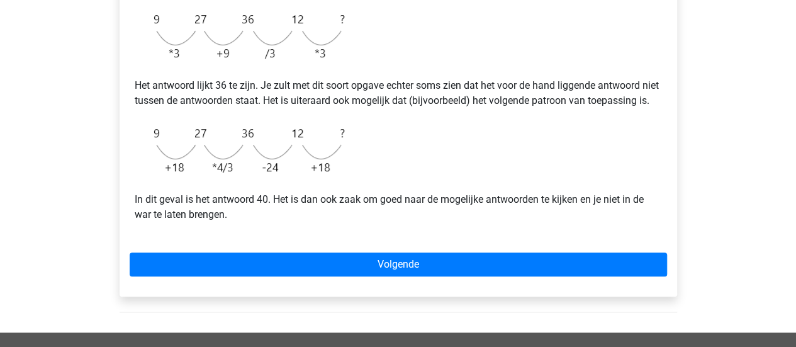
scroll to position [377, 0]
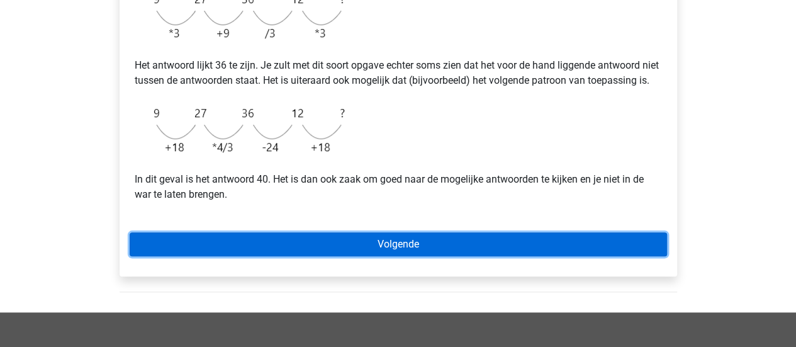
click at [361, 256] on link "Volgende" at bounding box center [398, 244] width 537 height 24
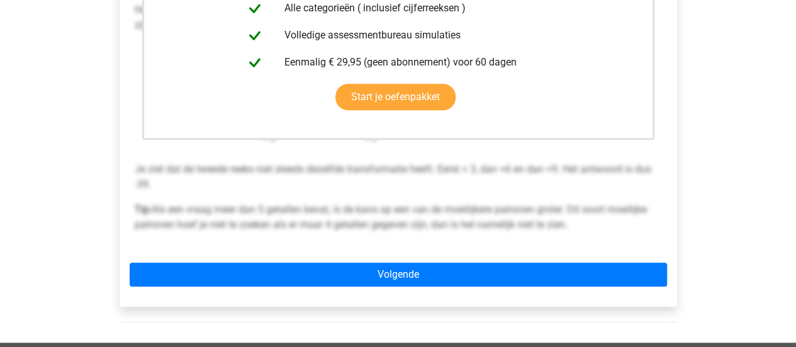
scroll to position [377, 0]
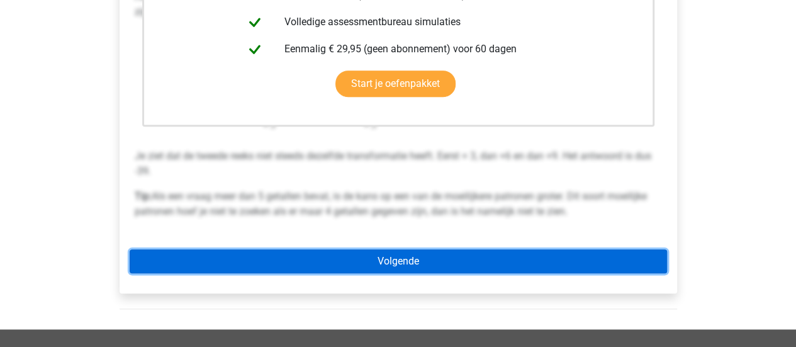
click at [384, 255] on link "Volgende" at bounding box center [398, 261] width 537 height 24
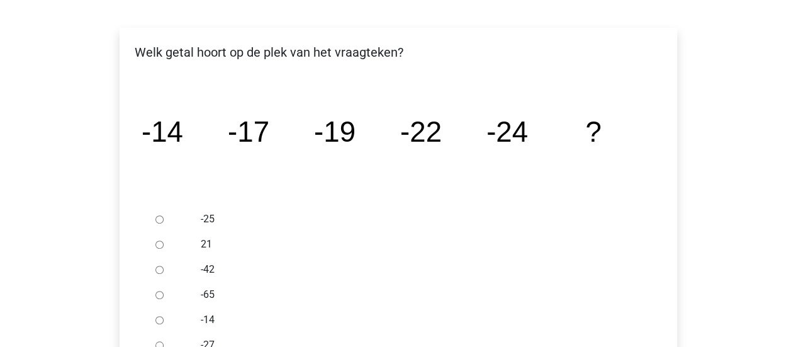
scroll to position [252, 0]
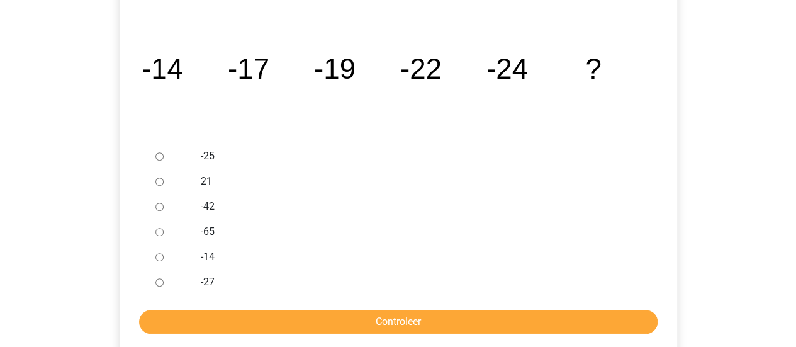
click at [160, 289] on div at bounding box center [171, 281] width 42 height 25
click at [158, 286] on div at bounding box center [171, 281] width 42 height 25
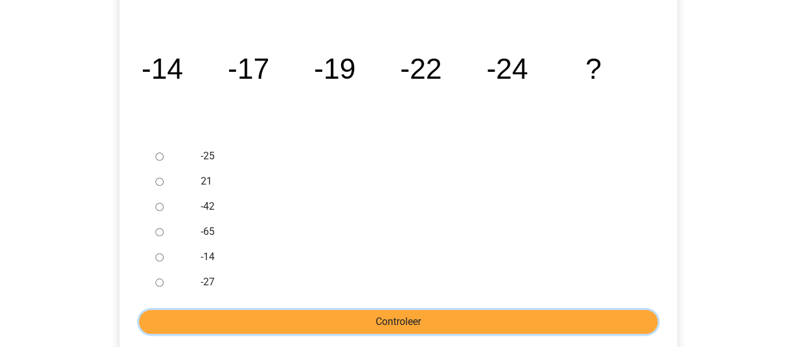
click at [179, 323] on input "Controleer" at bounding box center [398, 321] width 518 height 24
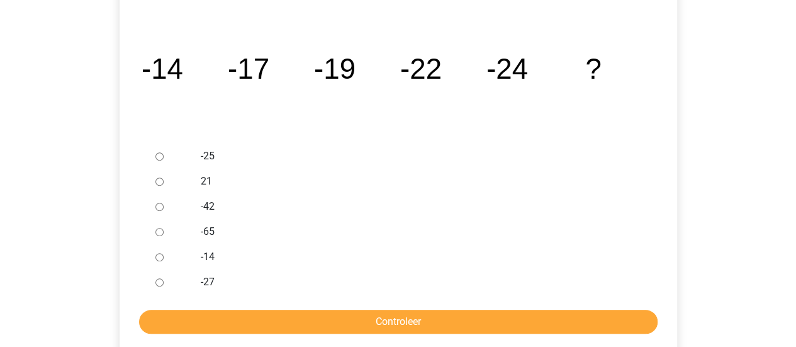
drag, startPoint x: 152, startPoint y: 284, endPoint x: 158, endPoint y: 285, distance: 6.4
click at [157, 284] on div at bounding box center [171, 281] width 42 height 25
click at [158, 285] on input "-27" at bounding box center [159, 282] width 8 height 8
radio input "true"
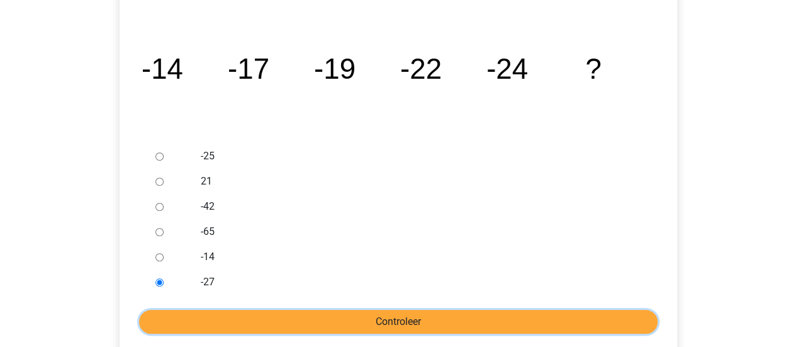
click at [174, 324] on input "Controleer" at bounding box center [398, 321] width 518 height 24
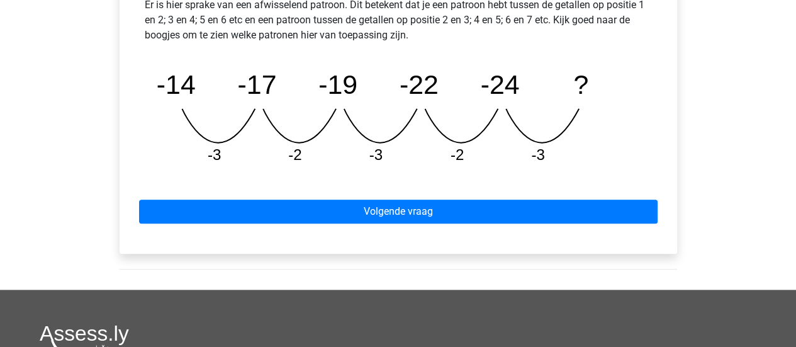
scroll to position [629, 0]
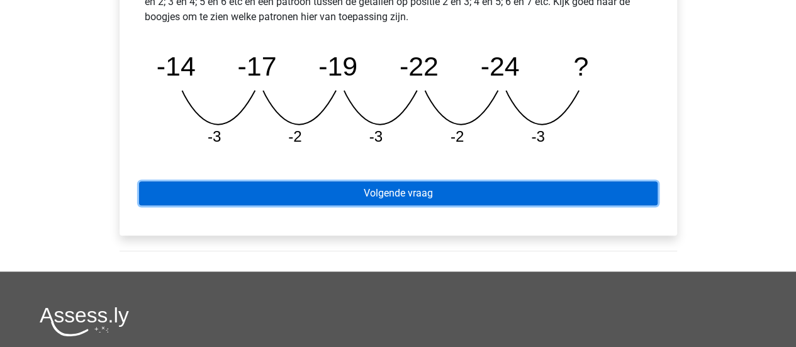
click at [348, 197] on link "Volgende vraag" at bounding box center [398, 193] width 518 height 24
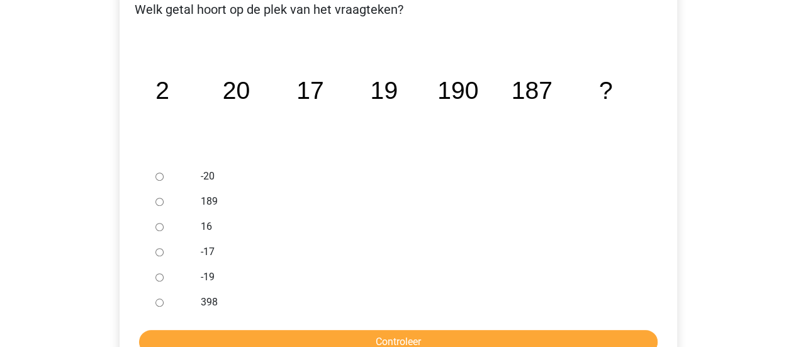
scroll to position [252, 0]
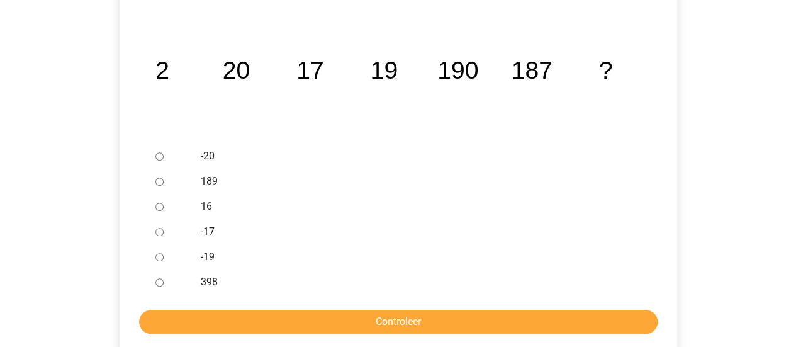
click at [158, 183] on input "189" at bounding box center [159, 181] width 8 height 8
radio input "true"
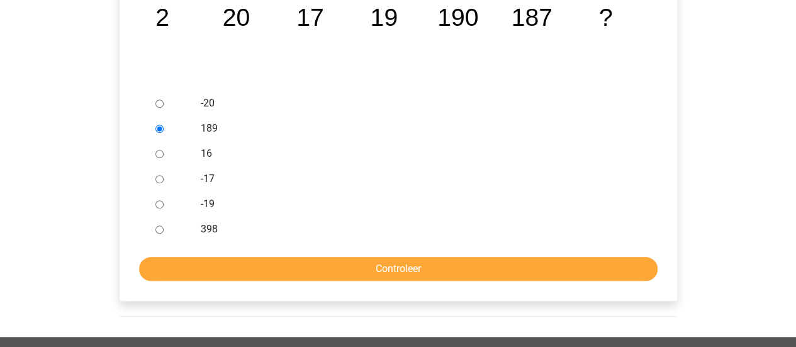
scroll to position [377, 0]
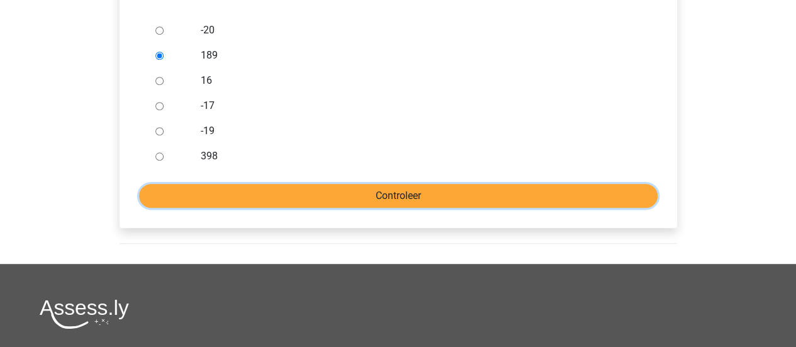
click at [329, 196] on input "Controleer" at bounding box center [398, 196] width 518 height 24
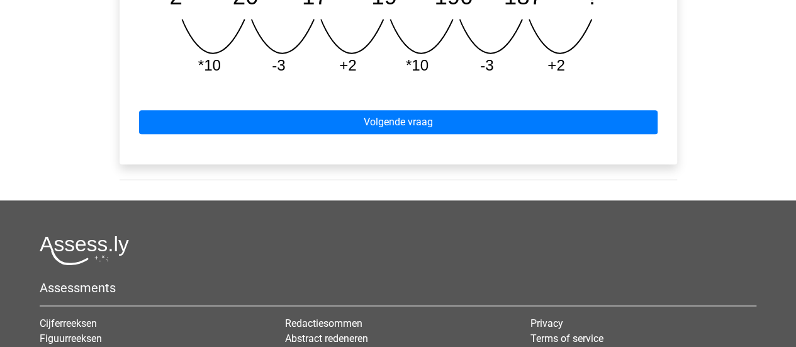
scroll to position [692, 0]
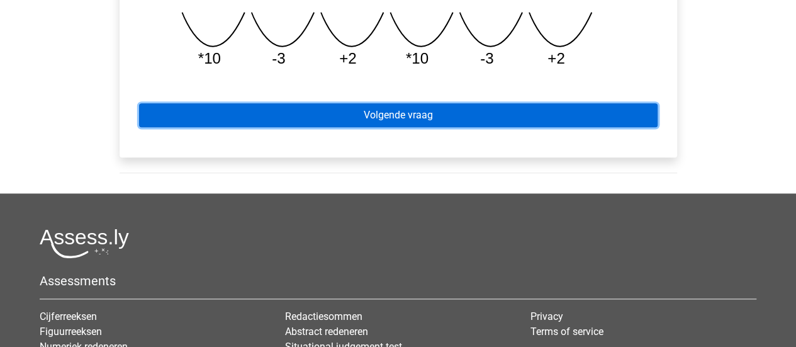
click at [396, 121] on link "Volgende vraag" at bounding box center [398, 115] width 518 height 24
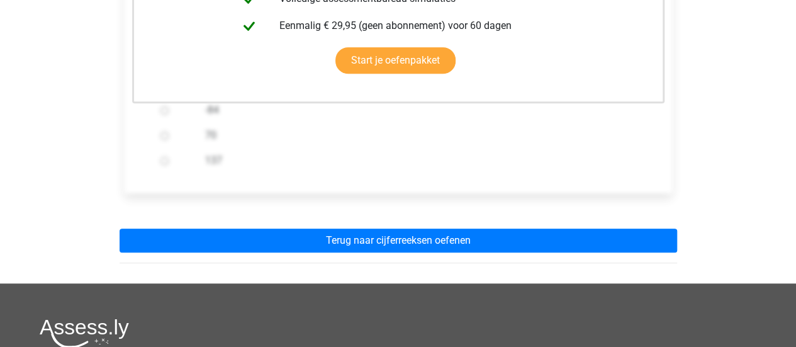
scroll to position [377, 0]
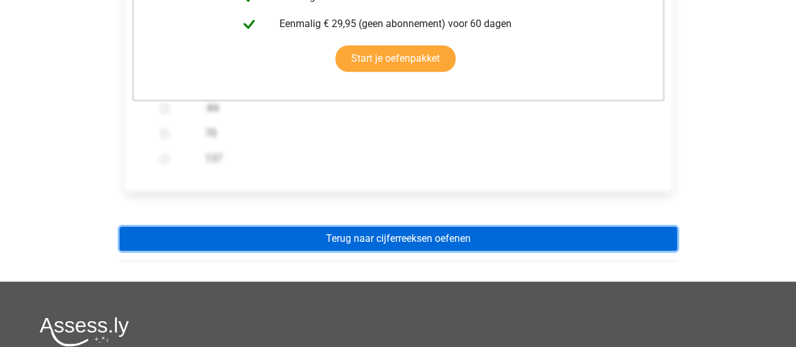
click at [390, 236] on link "Terug naar cijferreeksen oefenen" at bounding box center [397, 238] width 557 height 24
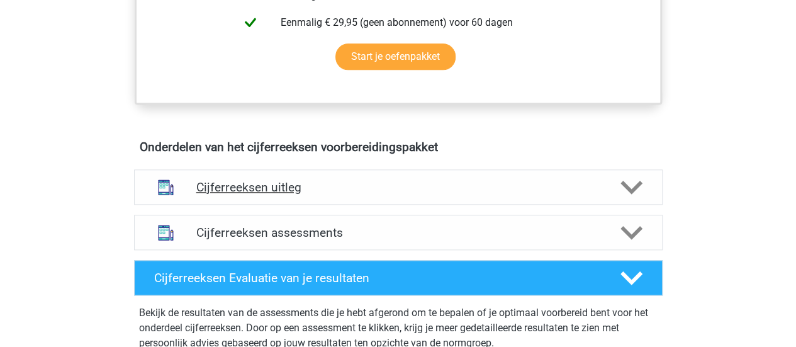
click at [361, 192] on div "Cijferreeksen uitleg" at bounding box center [398, 186] width 528 height 35
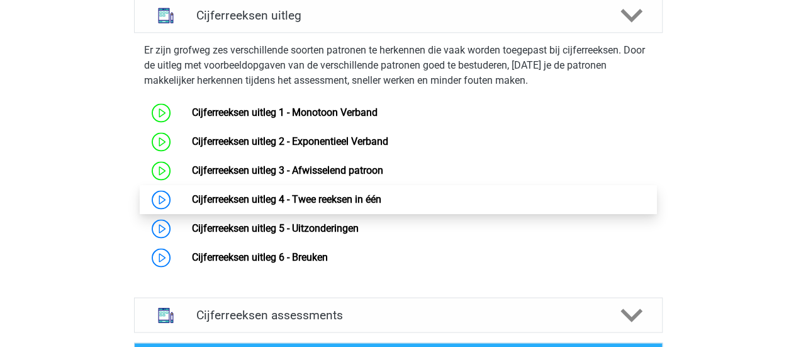
scroll to position [818, 0]
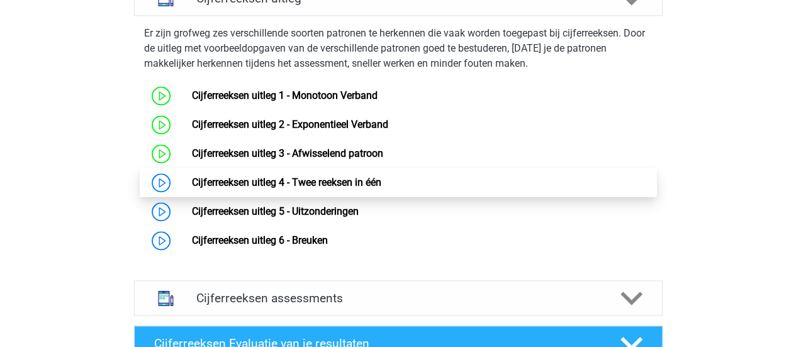
click at [192, 188] on link "Cijferreeksen uitleg 4 - Twee reeksen in één" at bounding box center [286, 182] width 189 height 12
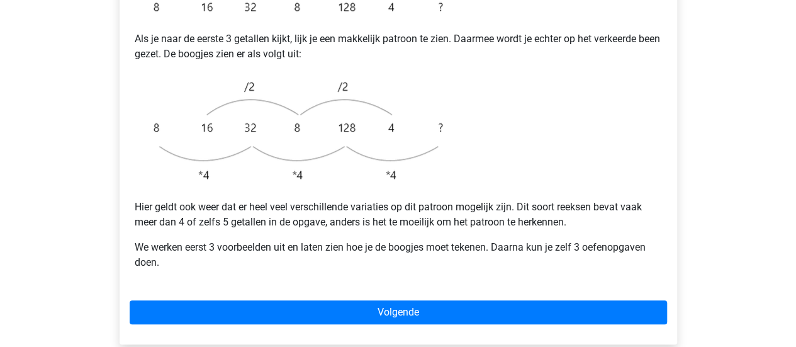
scroll to position [377, 0]
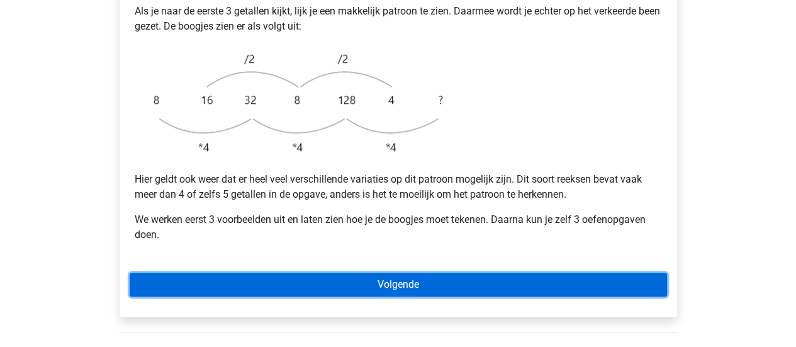
click at [247, 272] on link "Volgende" at bounding box center [398, 284] width 537 height 24
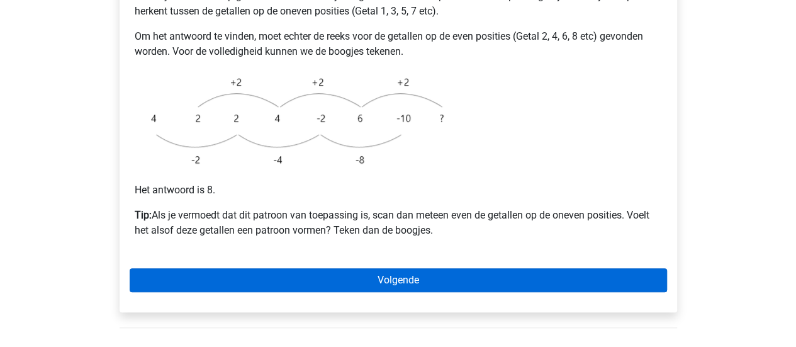
scroll to position [377, 0]
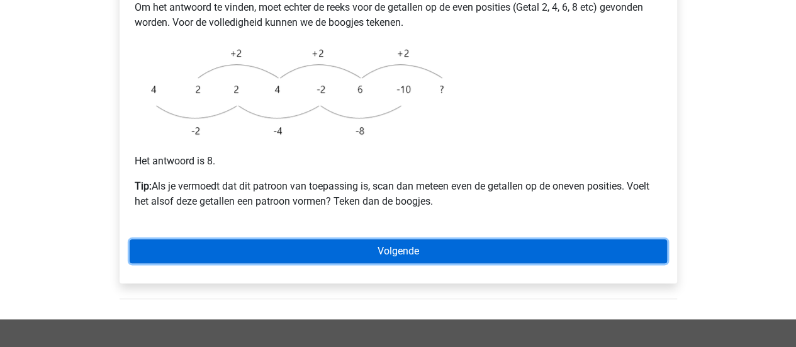
click at [258, 239] on link "Volgende" at bounding box center [398, 251] width 537 height 24
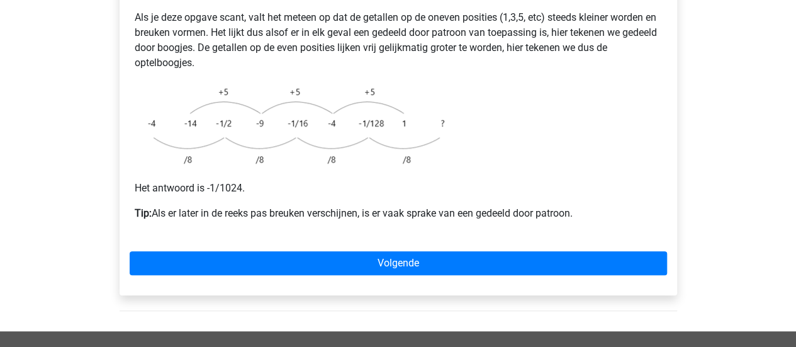
scroll to position [314, 0]
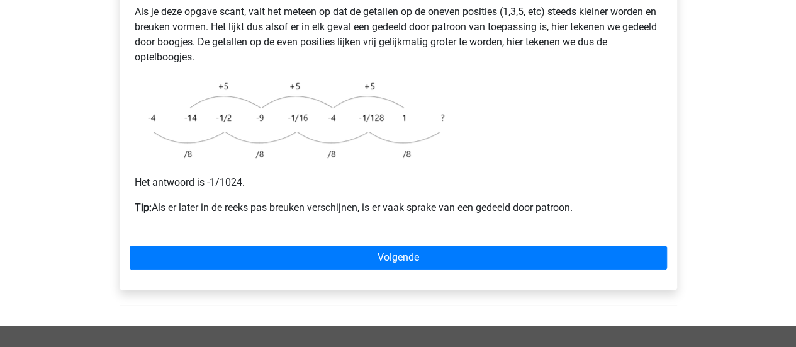
click at [338, 239] on div "Voorbeeld 2 Als je deze opgave scant, valt het meteen op dat de getallen op de …" at bounding box center [397, 110] width 557 height 357
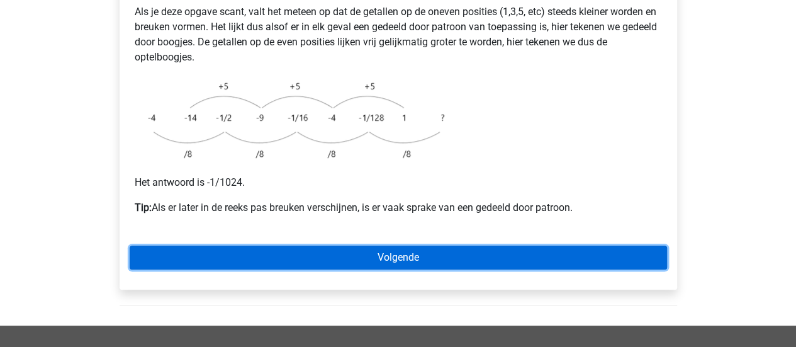
click at [337, 245] on link "Volgende" at bounding box center [398, 257] width 537 height 24
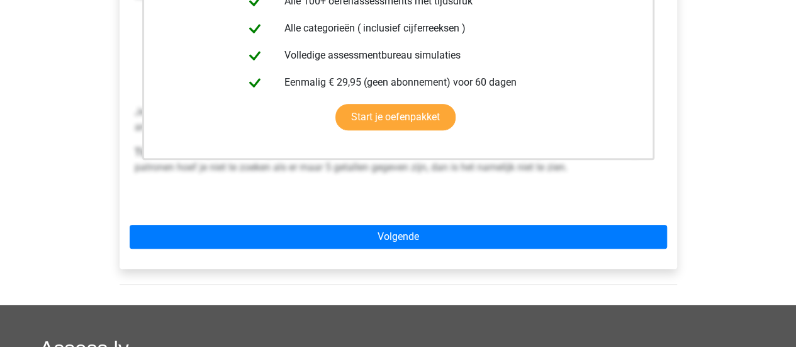
scroll to position [377, 0]
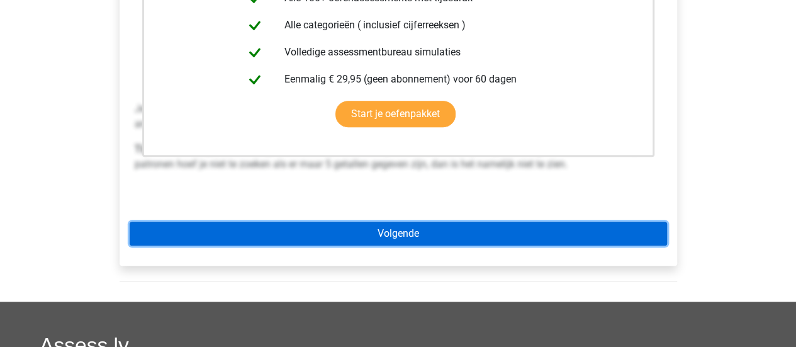
click at [320, 221] on link "Volgende" at bounding box center [398, 233] width 537 height 24
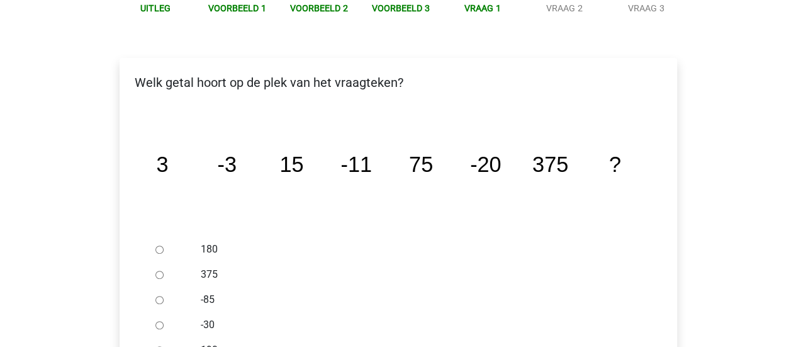
scroll to position [252, 0]
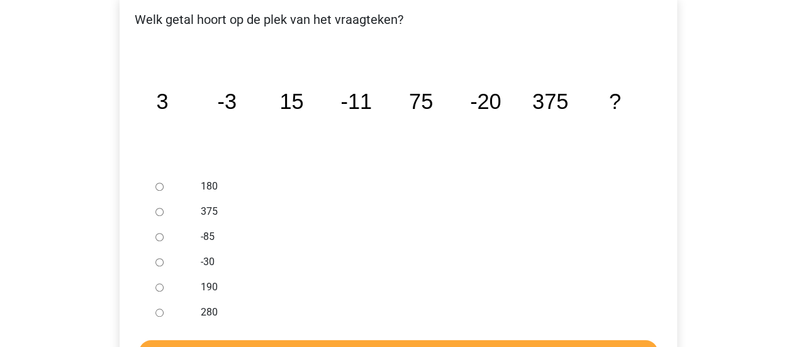
click at [162, 258] on input "-30" at bounding box center [159, 262] width 8 height 8
radio input "true"
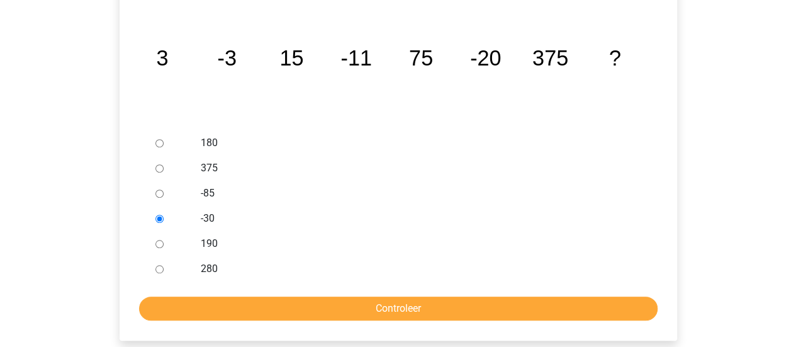
scroll to position [314, 0]
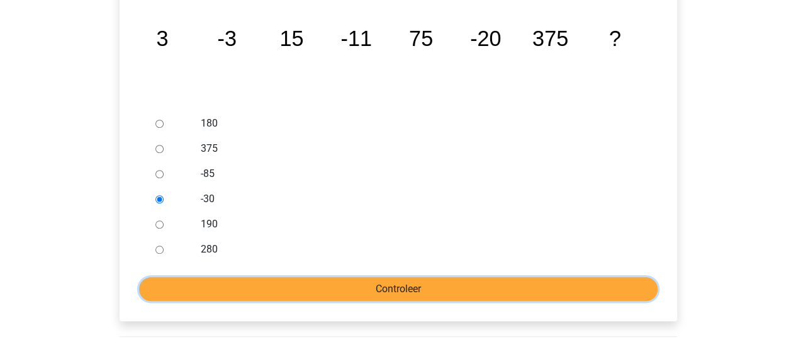
click at [255, 277] on input "Controleer" at bounding box center [398, 289] width 518 height 24
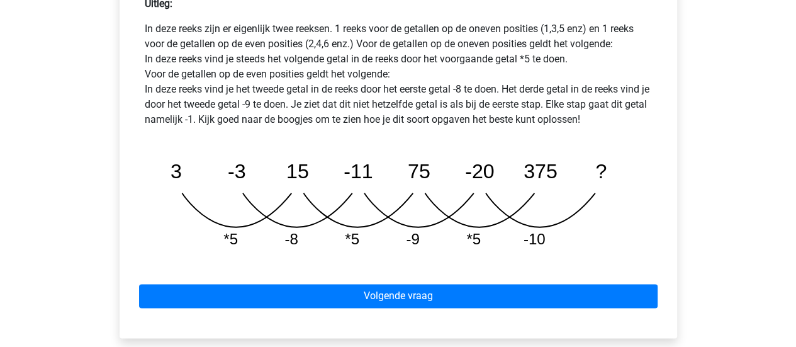
scroll to position [629, 0]
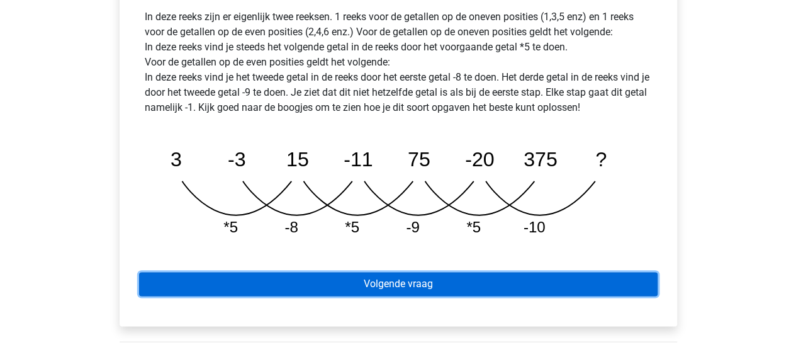
click at [330, 272] on link "Volgende vraag" at bounding box center [398, 284] width 518 height 24
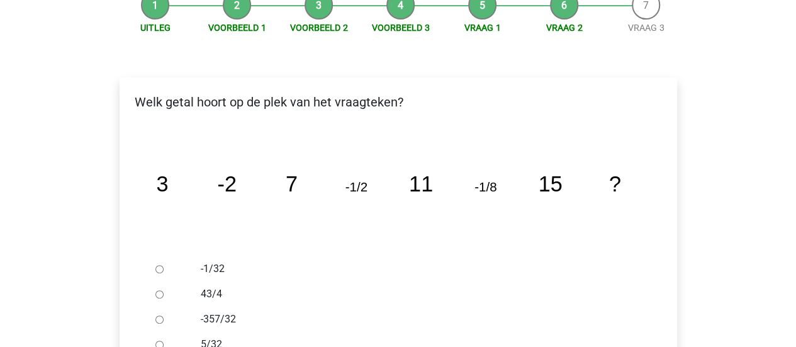
scroll to position [189, 0]
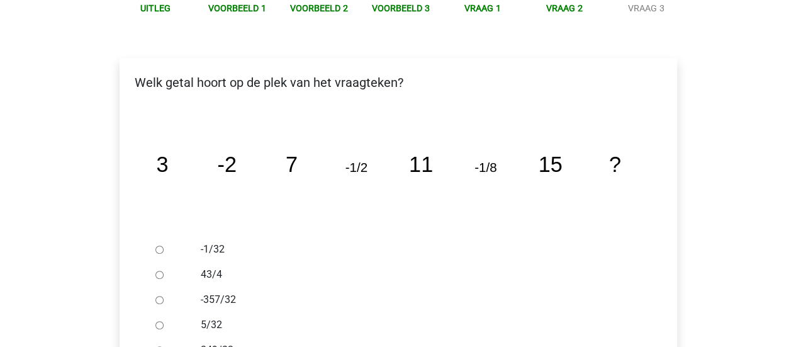
click at [155, 245] on input "-1/32" at bounding box center [159, 249] width 8 height 8
radio input "true"
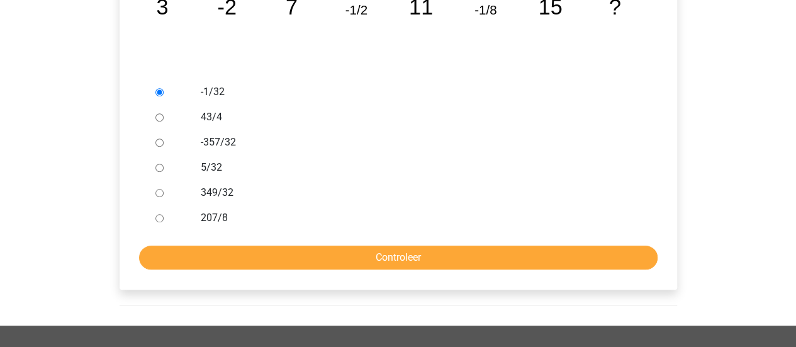
scroll to position [377, 0]
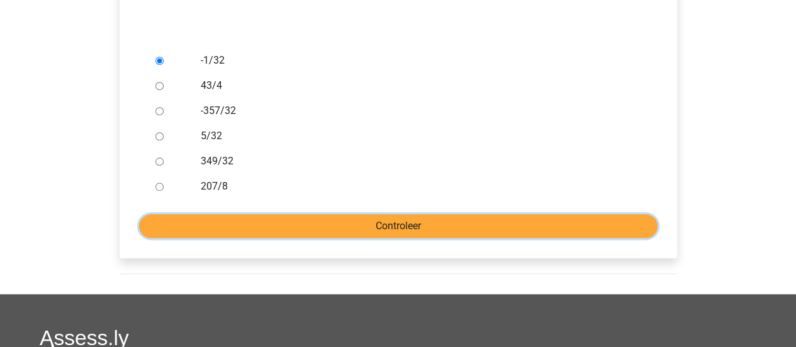
click at [250, 214] on input "Controleer" at bounding box center [398, 226] width 518 height 24
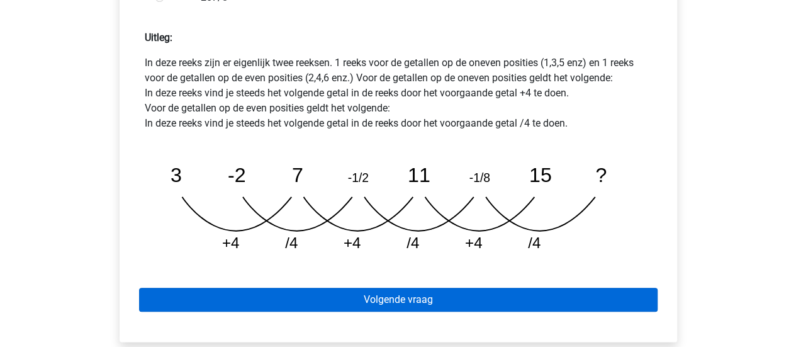
scroll to position [629, 0]
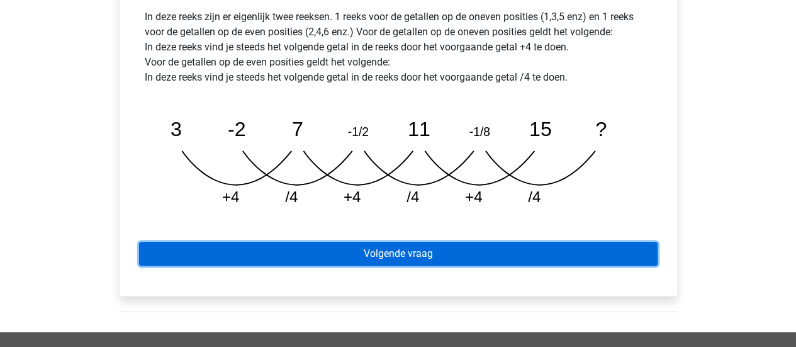
click at [362, 242] on link "Volgende vraag" at bounding box center [398, 254] width 518 height 24
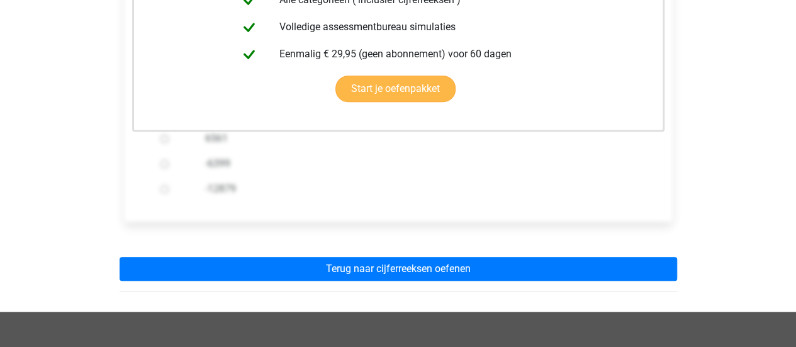
scroll to position [566, 0]
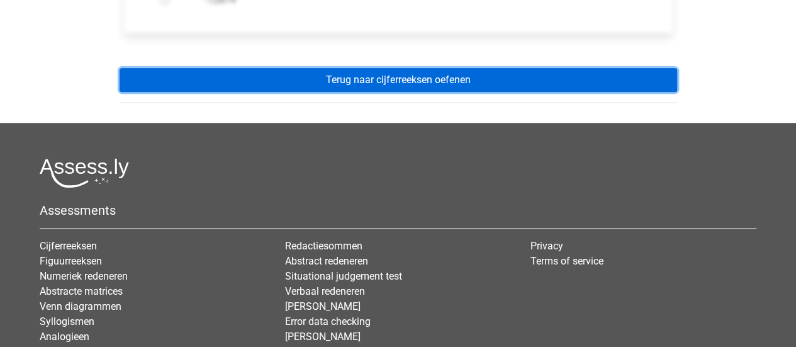
click at [286, 68] on link "Terug naar cijferreeksen oefenen" at bounding box center [397, 80] width 557 height 24
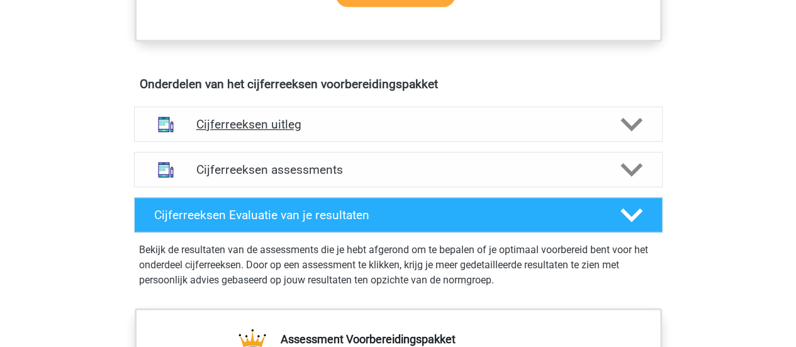
click at [308, 126] on div "Cijferreeksen uitleg" at bounding box center [398, 123] width 528 height 35
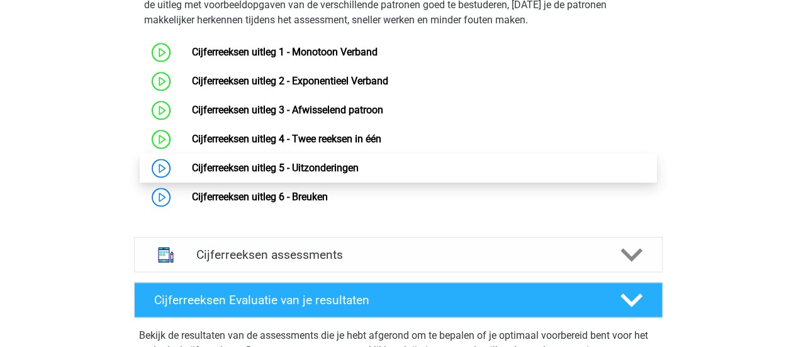
scroll to position [881, 0]
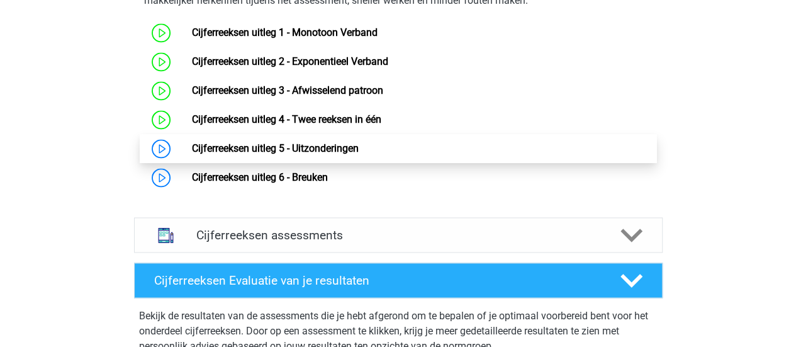
click at [192, 154] on link "Cijferreeksen uitleg 5 - Uitzonderingen" at bounding box center [275, 148] width 167 height 12
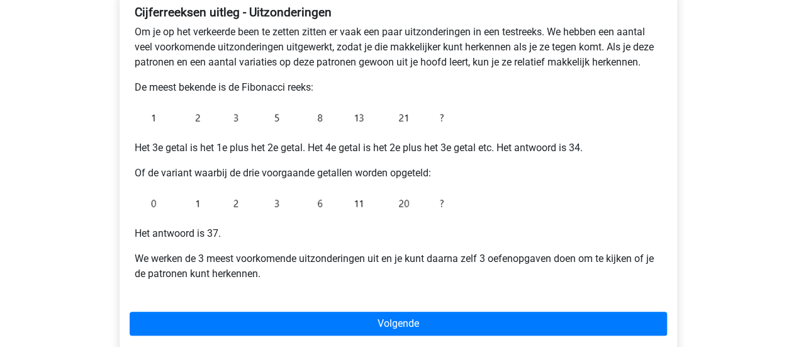
scroll to position [252, 0]
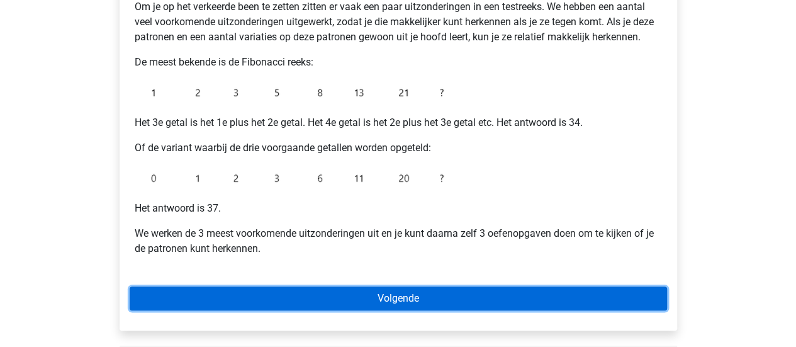
click at [325, 301] on link "Volgende" at bounding box center [398, 298] width 537 height 24
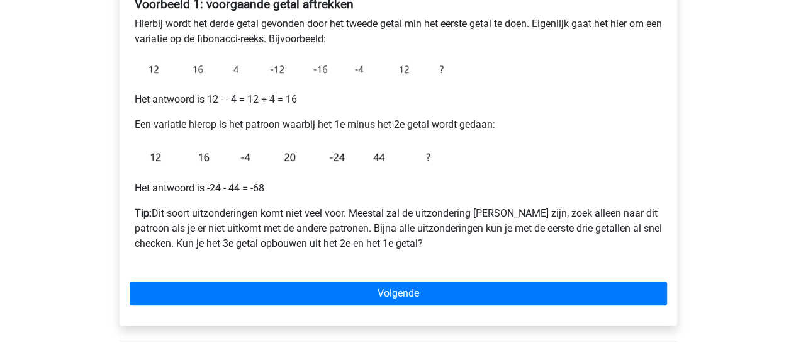
scroll to position [252, 0]
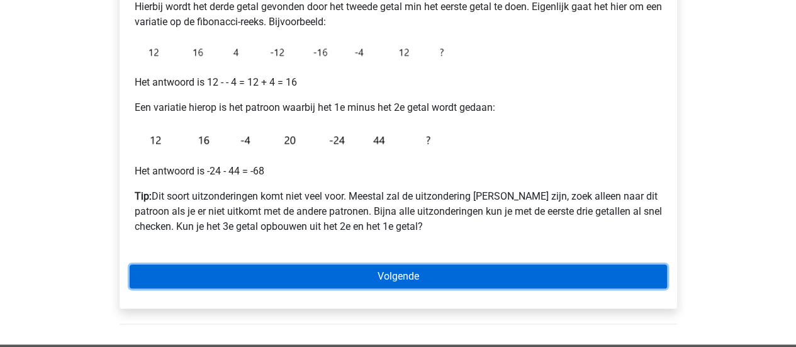
click at [380, 279] on link "Volgende" at bounding box center [398, 276] width 537 height 24
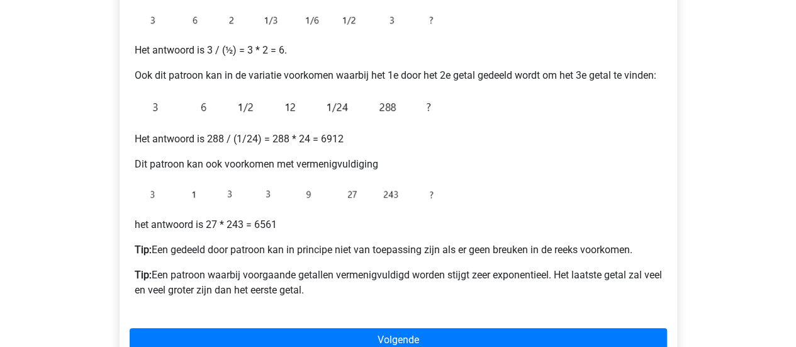
scroll to position [314, 0]
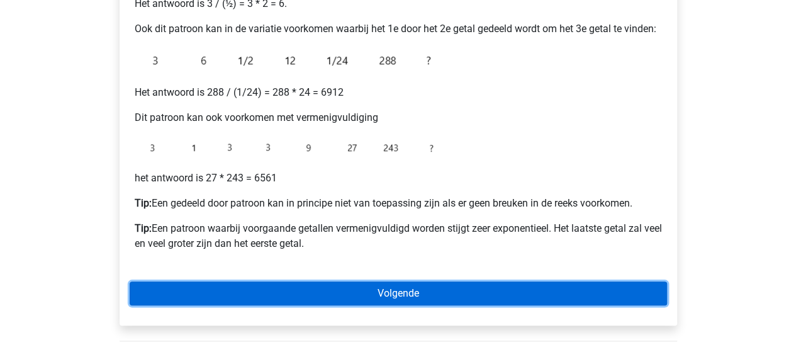
click at [274, 303] on link "Volgende" at bounding box center [398, 293] width 537 height 24
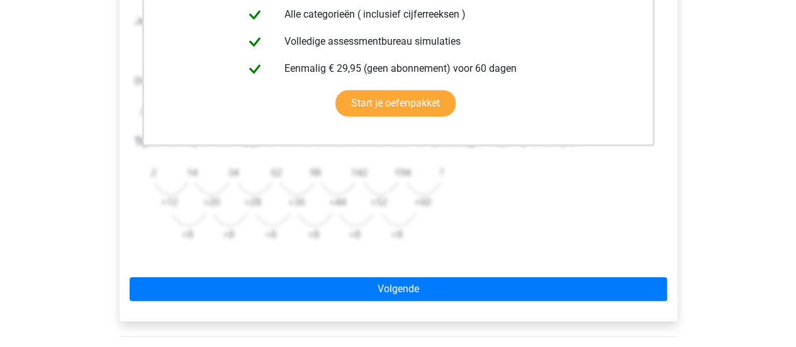
scroll to position [377, 0]
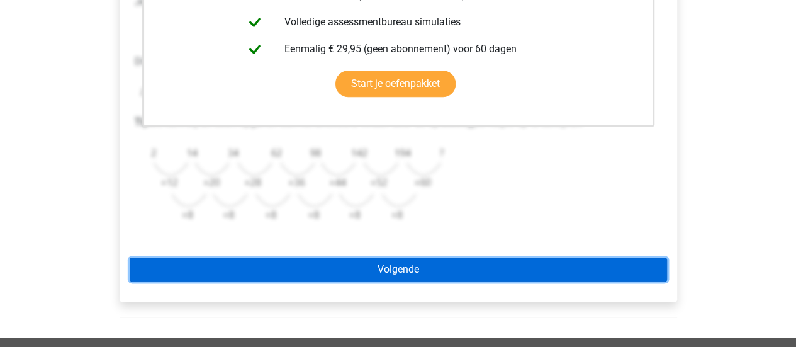
click at [308, 269] on link "Volgende" at bounding box center [398, 269] width 537 height 24
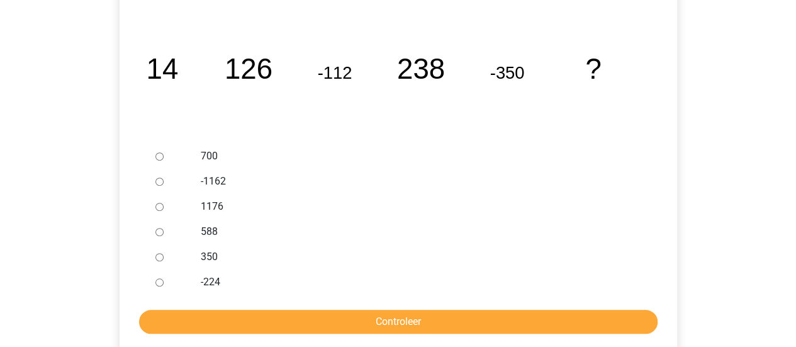
scroll to position [314, 0]
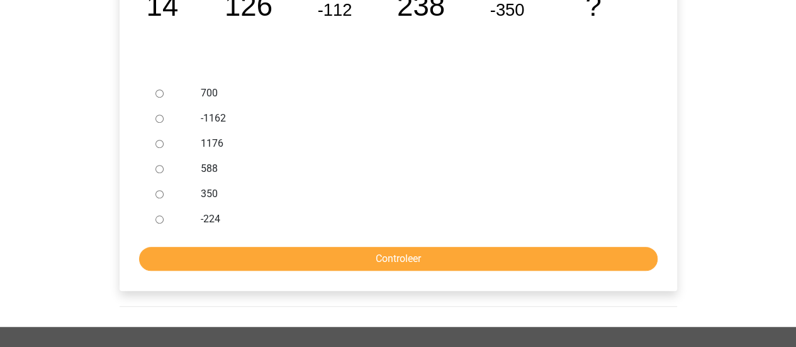
click at [155, 219] on input "-224" at bounding box center [159, 219] width 8 height 8
radio input "true"
click at [167, 240] on form "700 -1162 1176 588 350 -224 Controleer" at bounding box center [398, 176] width 537 height 190
click at [170, 245] on form "700 -1162 1176 588 350 -224 Controleer" at bounding box center [398, 176] width 537 height 190
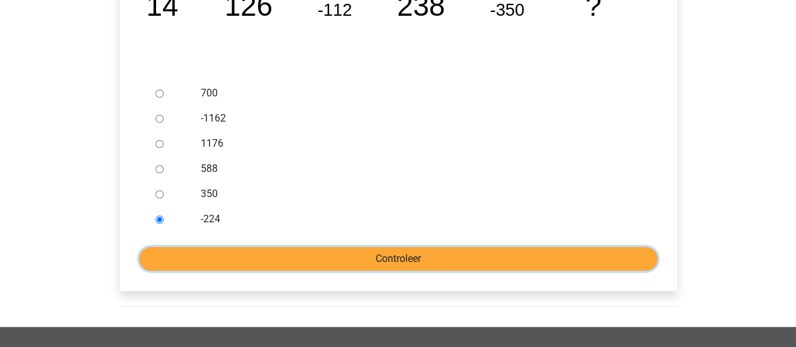
click at [175, 252] on input "Controleer" at bounding box center [398, 259] width 518 height 24
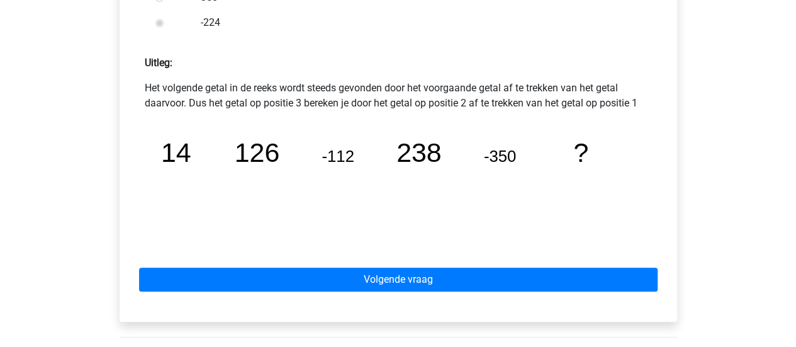
scroll to position [514, 0]
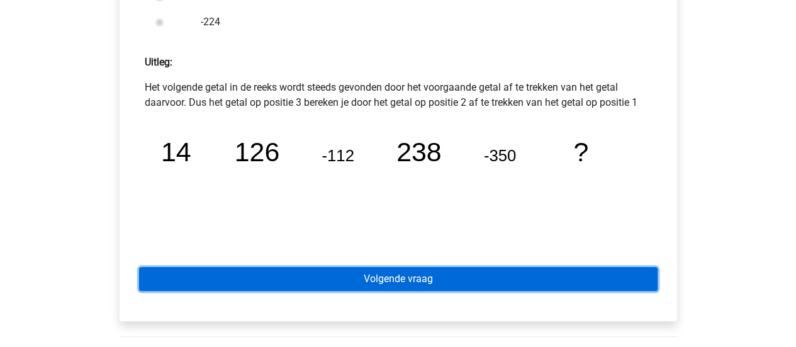
click at [336, 281] on link "Volgende vraag" at bounding box center [398, 279] width 518 height 24
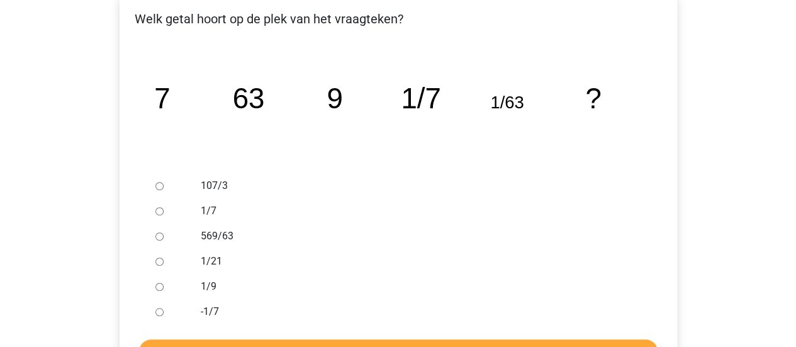
scroll to position [242, 0]
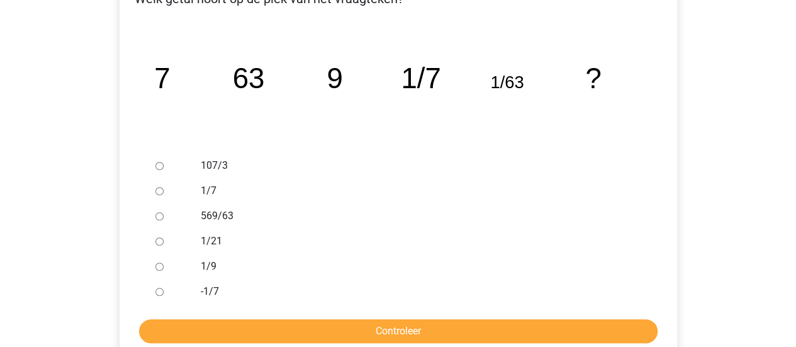
click at [161, 218] on input "569/63" at bounding box center [159, 216] width 8 height 8
radio input "true"
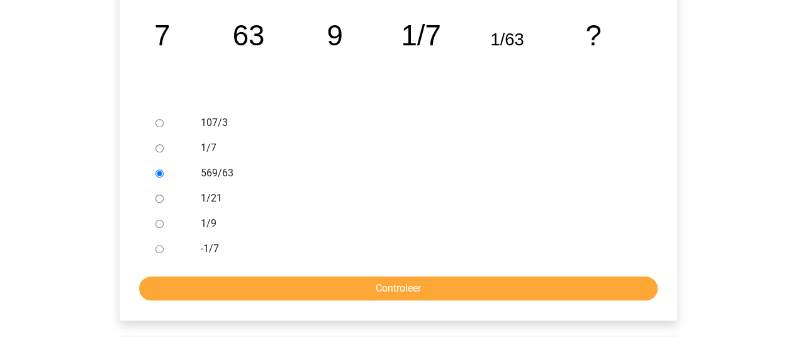
scroll to position [305, 0]
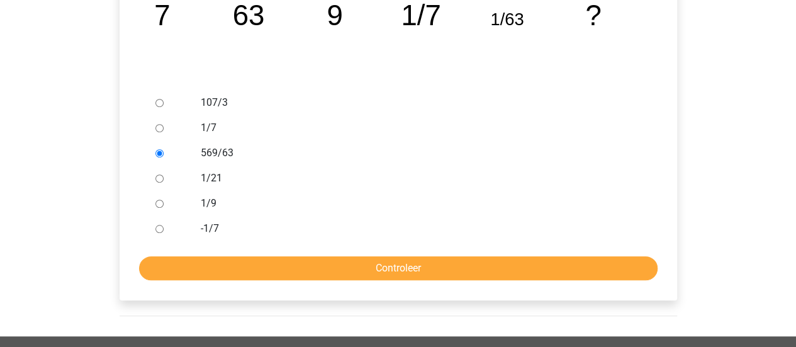
click at [239, 250] on form "107/3 1/7 569/63 1/21 1/9 -1/7 Controleer" at bounding box center [398, 185] width 537 height 190
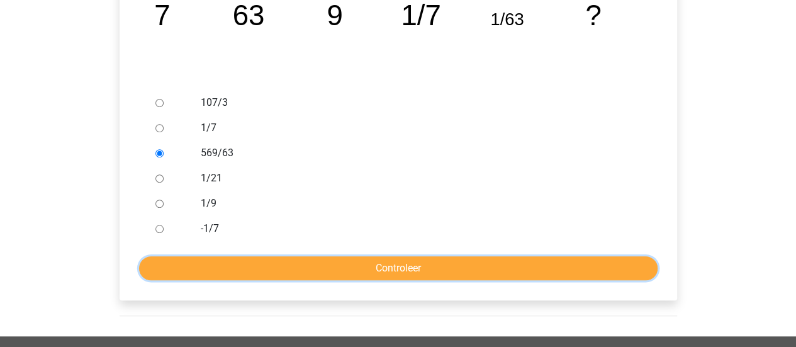
drag, startPoint x: 243, startPoint y: 257, endPoint x: 273, endPoint y: 280, distance: 38.1
click at [245, 260] on input "Controleer" at bounding box center [398, 268] width 518 height 24
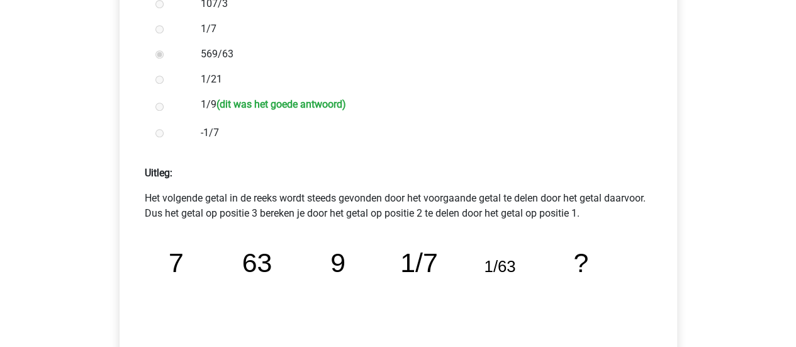
scroll to position [377, 0]
